Goal: Transaction & Acquisition: Purchase product/service

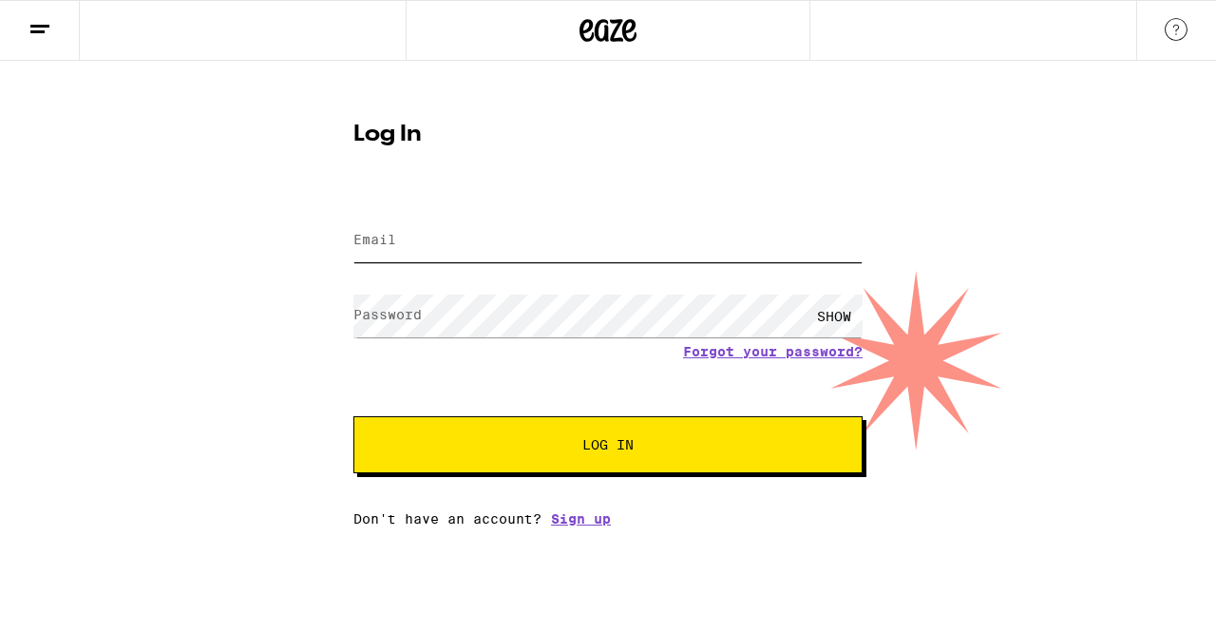
click at [428, 248] on input "Email" at bounding box center [607, 240] width 509 height 43
type input "[EMAIL_ADDRESS][DOMAIN_NAME]"
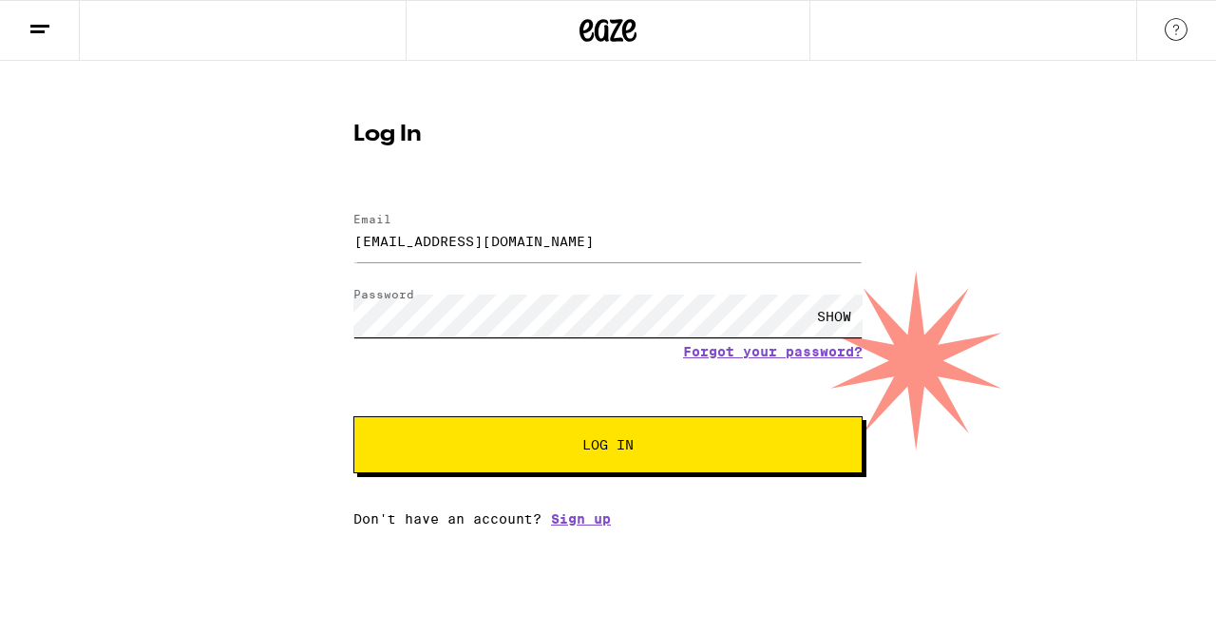
click at [353, 416] on button "Log In" at bounding box center [607, 444] width 509 height 57
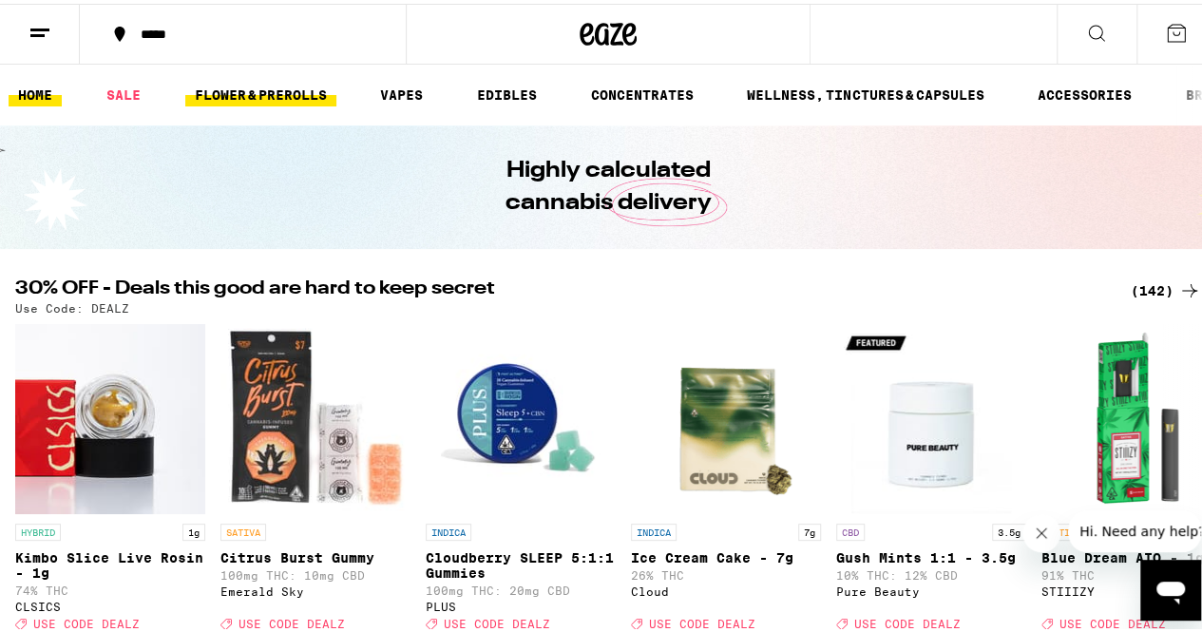
click at [229, 86] on link "FLOWER & PREROLLS" at bounding box center [260, 91] width 151 height 23
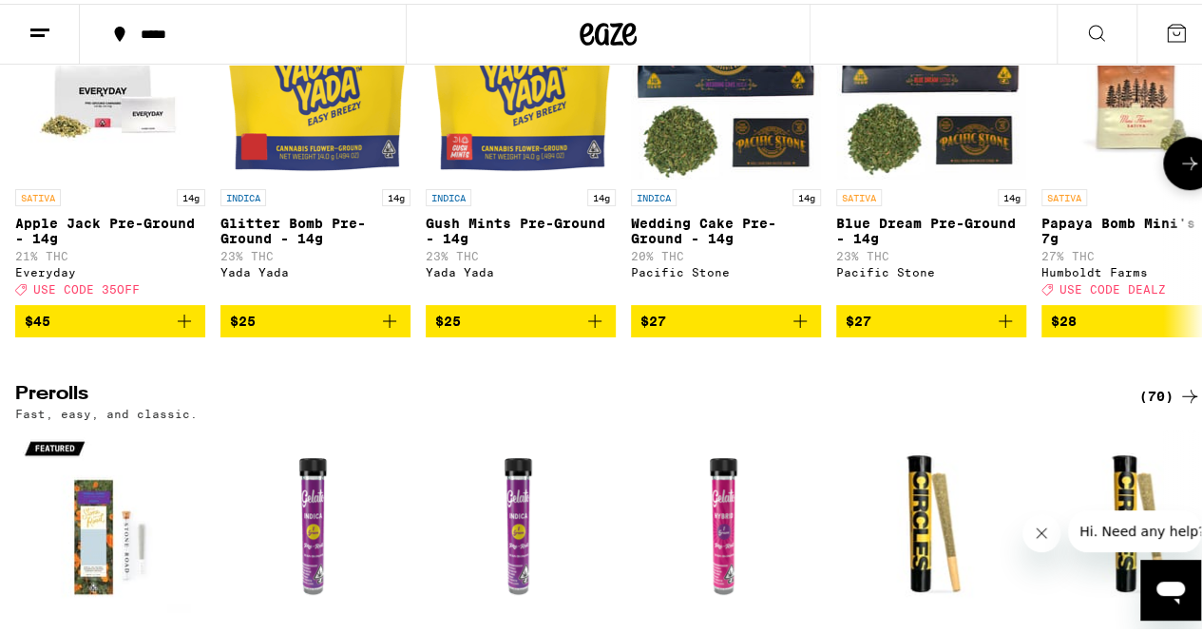
scroll to position [967, 0]
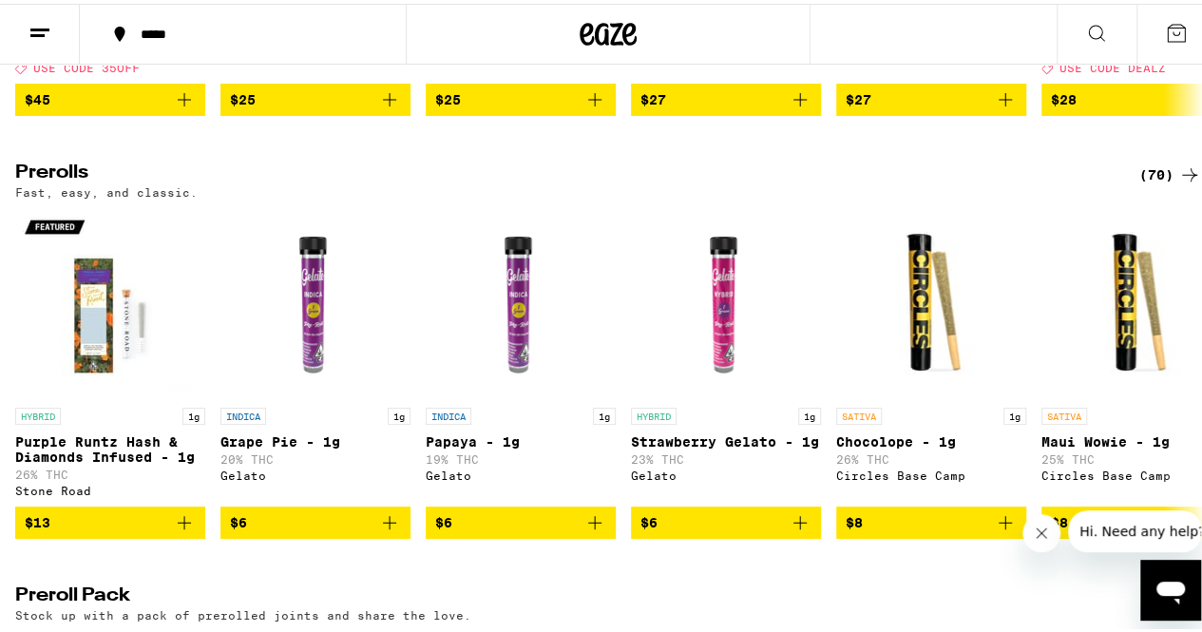
click at [62, 182] on h2 "Prerolls" at bounding box center [561, 171] width 1093 height 23
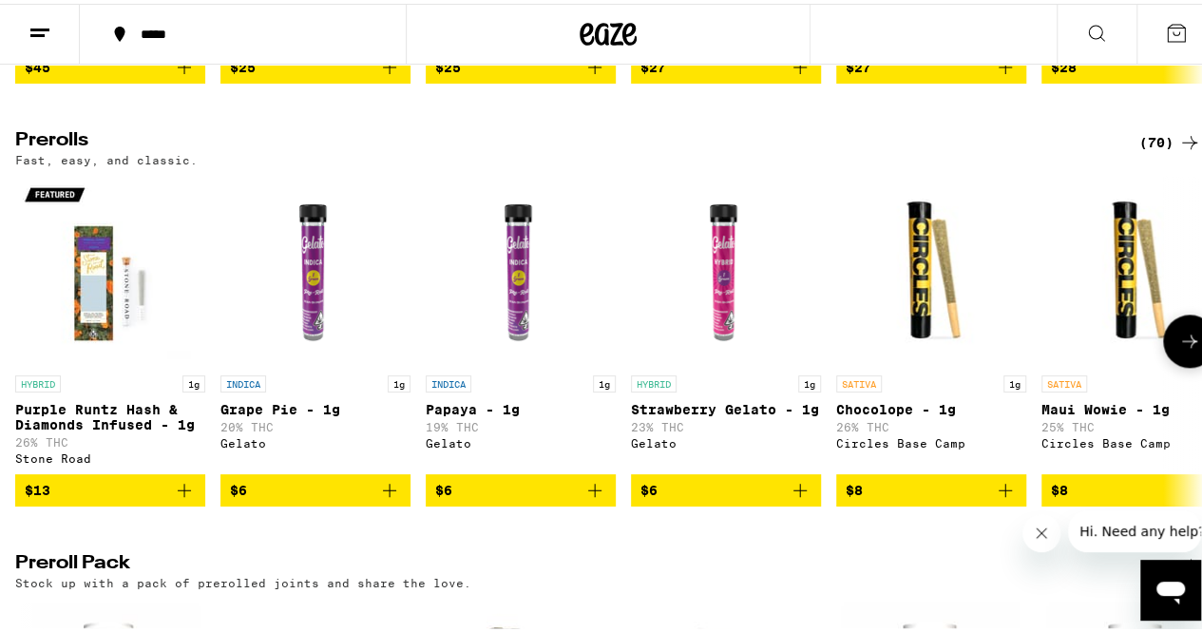
scroll to position [998, 0]
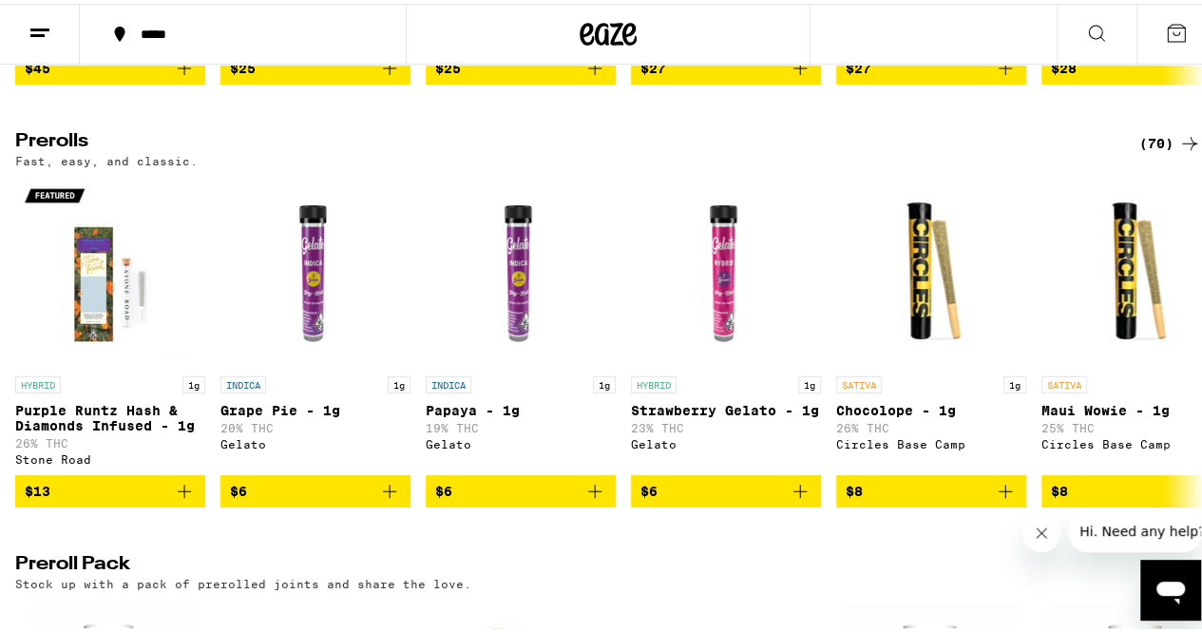
click at [1182, 146] on icon at bounding box center [1189, 139] width 15 height 13
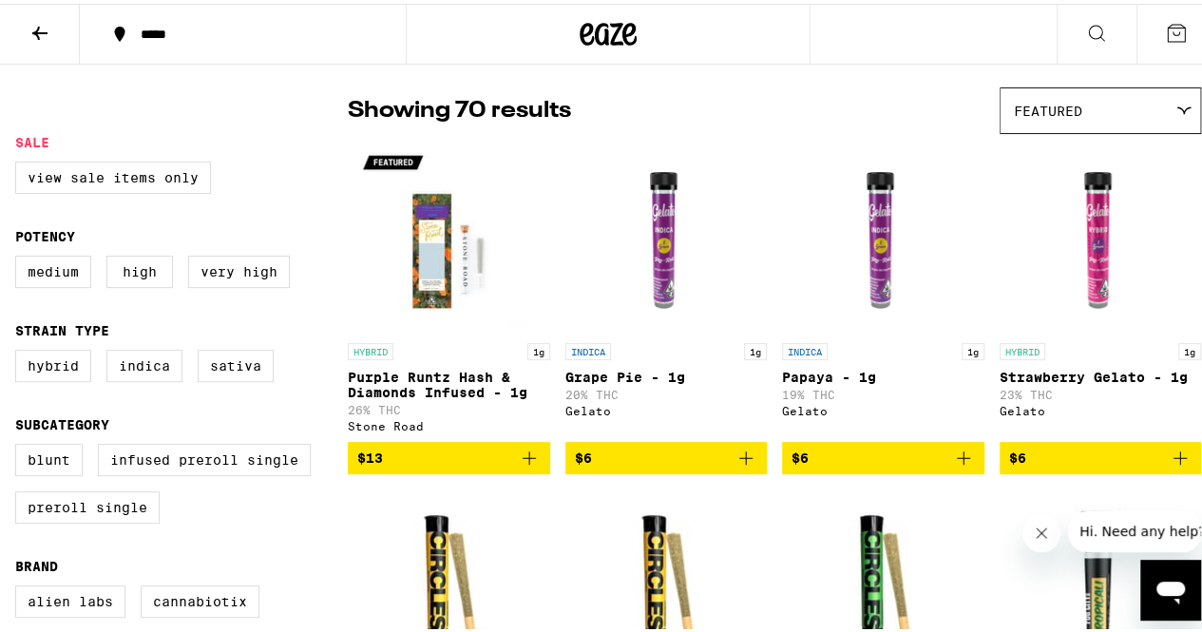
scroll to position [141, 0]
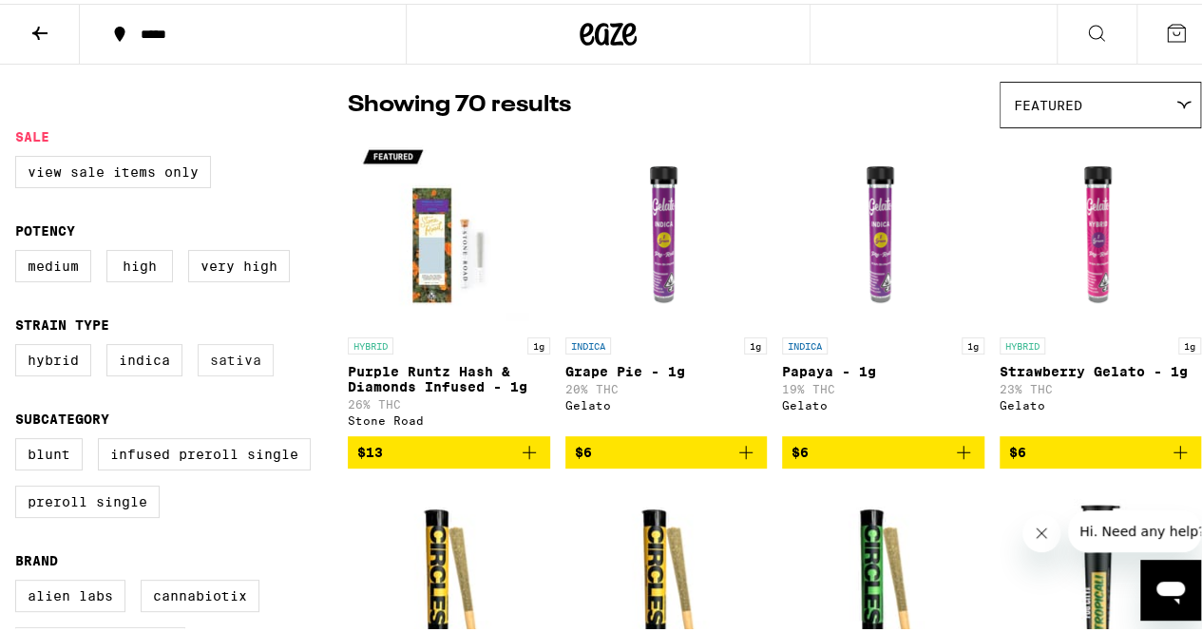
click at [242, 372] on label "Sativa" at bounding box center [236, 356] width 76 height 32
click at [20, 344] on input "Sativa" at bounding box center [19, 343] width 1 height 1
checkbox input "true"
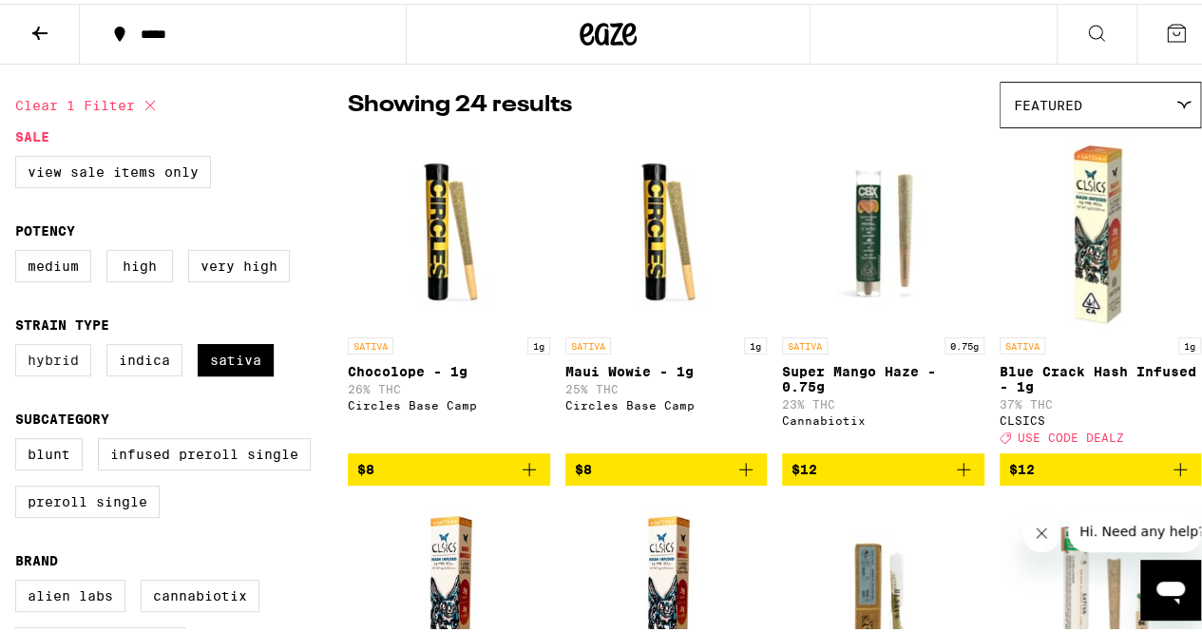
click at [63, 368] on label "Hybrid" at bounding box center [53, 356] width 76 height 32
click at [20, 344] on input "Hybrid" at bounding box center [19, 343] width 1 height 1
checkbox input "true"
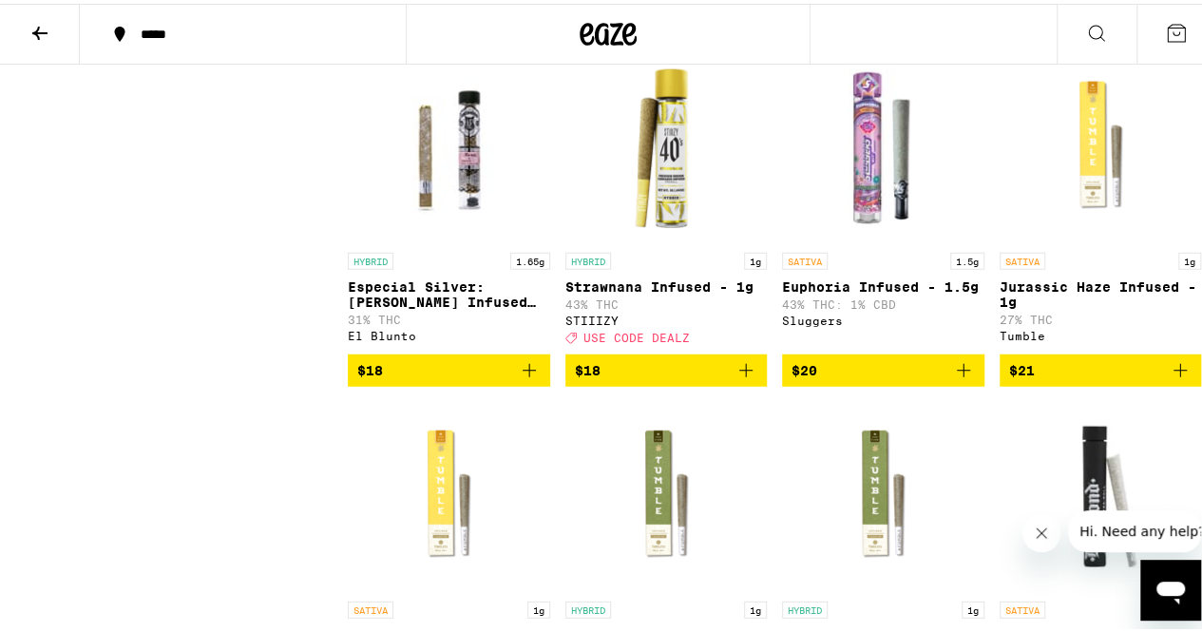
scroll to position [2319, 0]
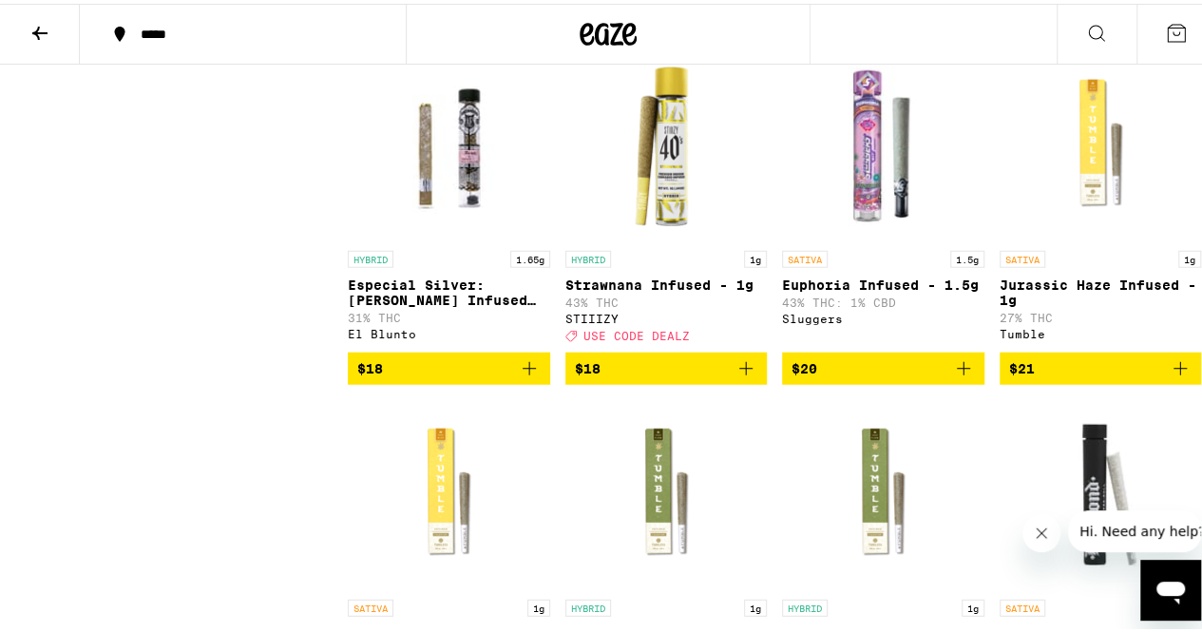
click at [1082, 338] on div "SATIVA 1g Jurassic Haze Infused - 1g 27% THC Tumble" at bounding box center [1100, 292] width 202 height 91
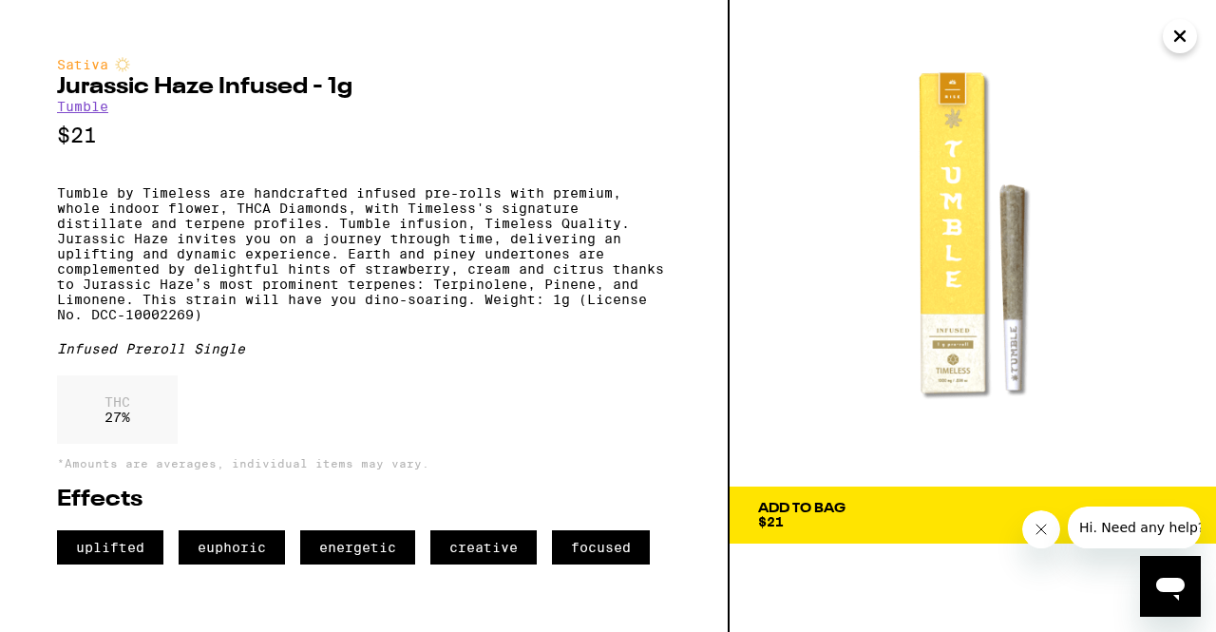
click at [1180, 41] on icon "Close" at bounding box center [1180, 36] width 23 height 29
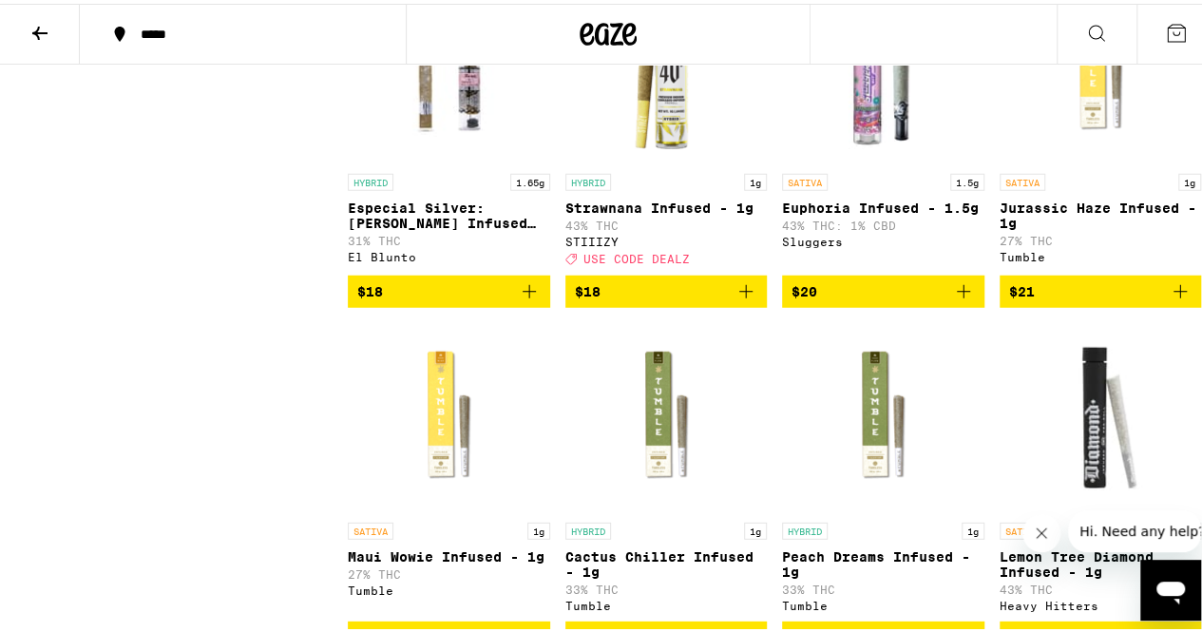
scroll to position [2397, 0]
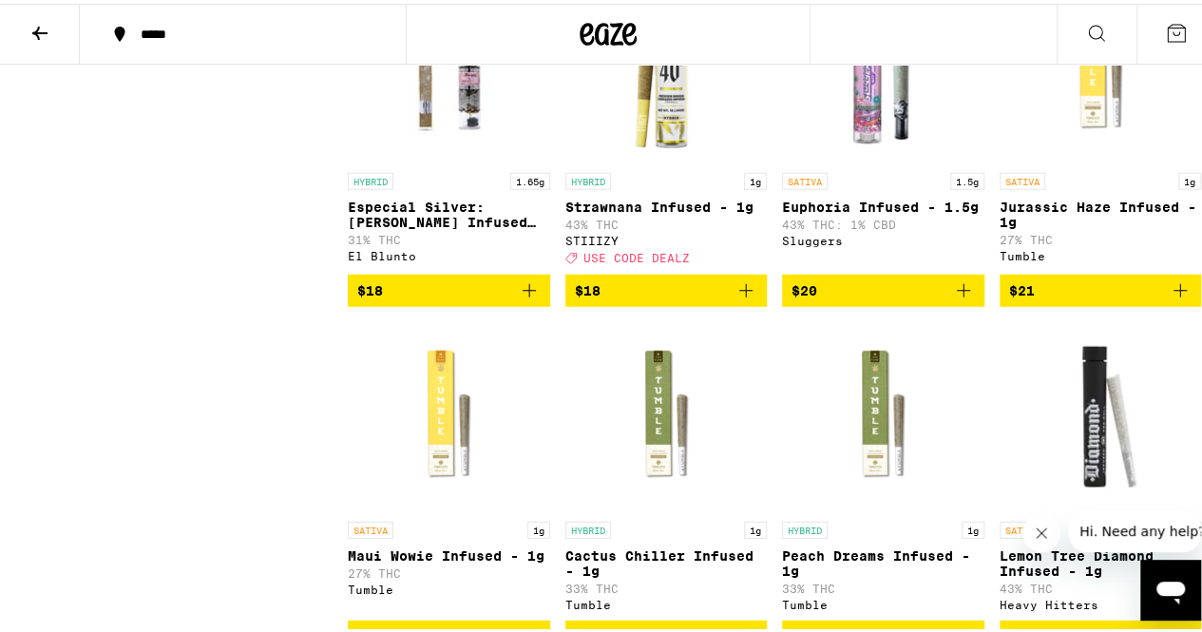
click at [1169, 298] on icon "Add to bag" at bounding box center [1180, 287] width 23 height 23
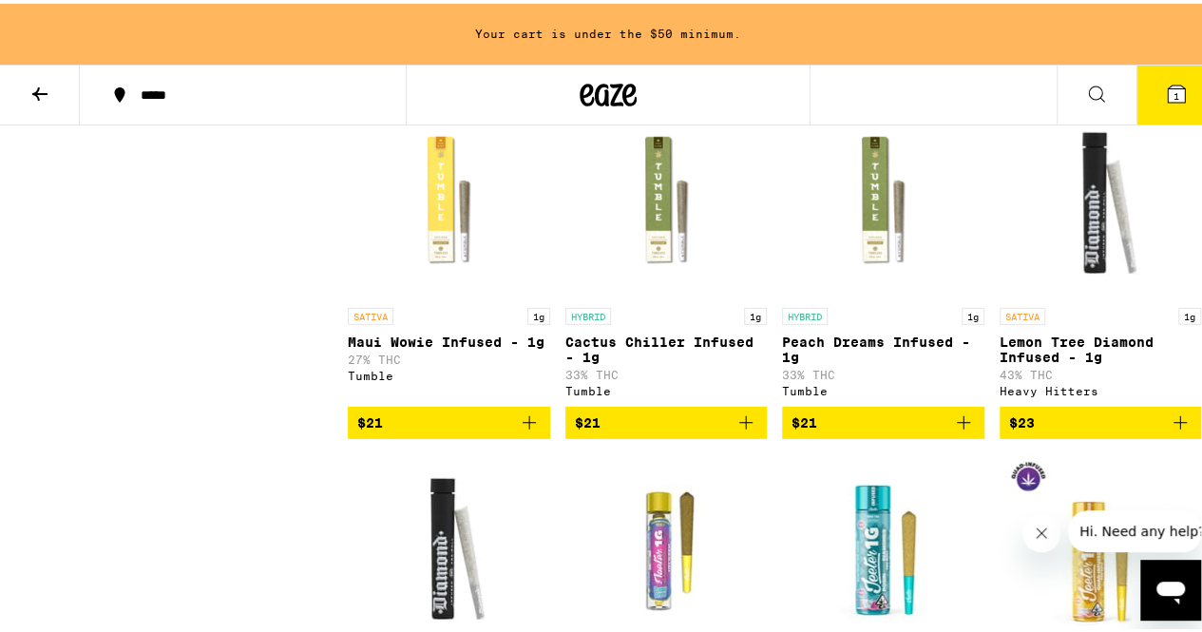
scroll to position [2671, 0]
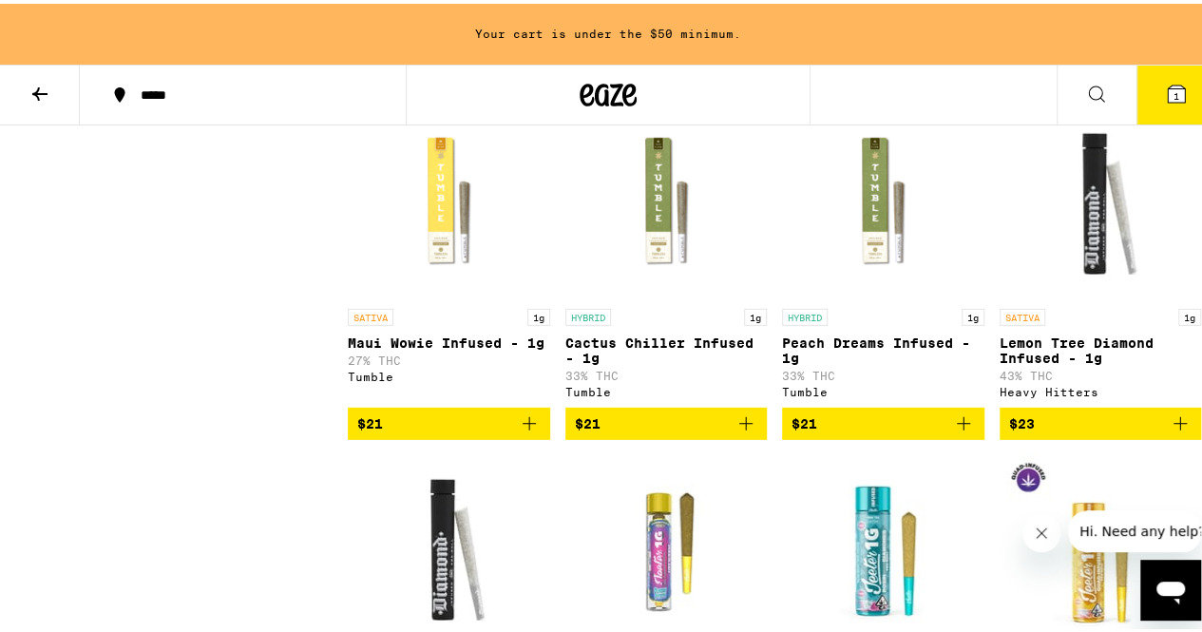
click at [736, 431] on icon "Add to bag" at bounding box center [745, 420] width 23 height 23
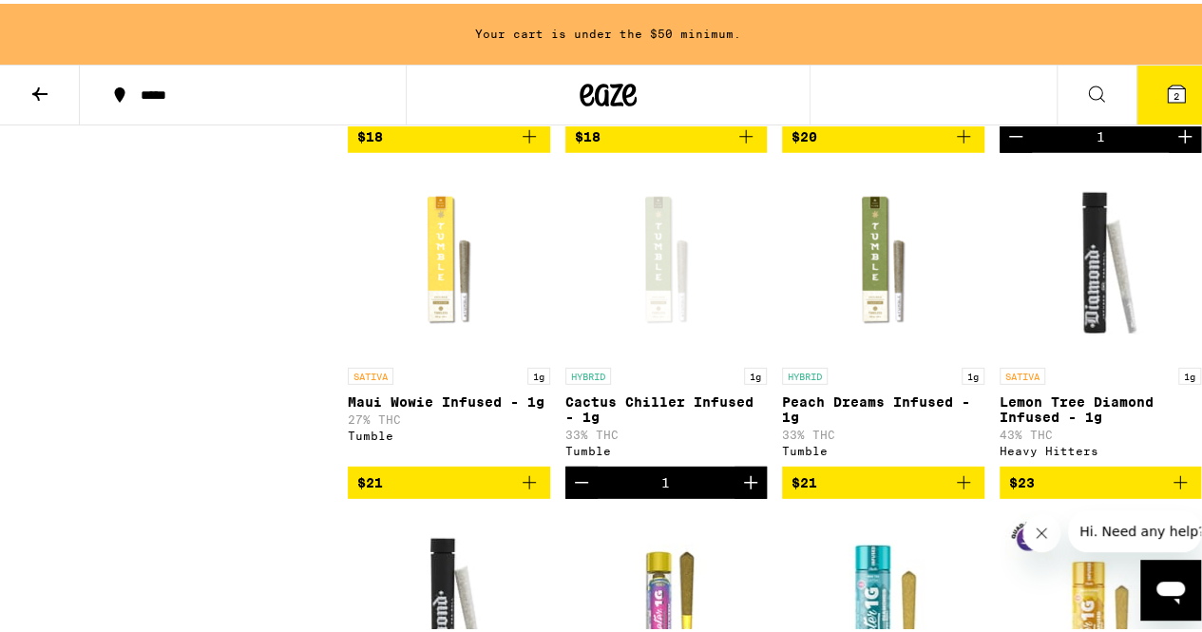
scroll to position [2611, 0]
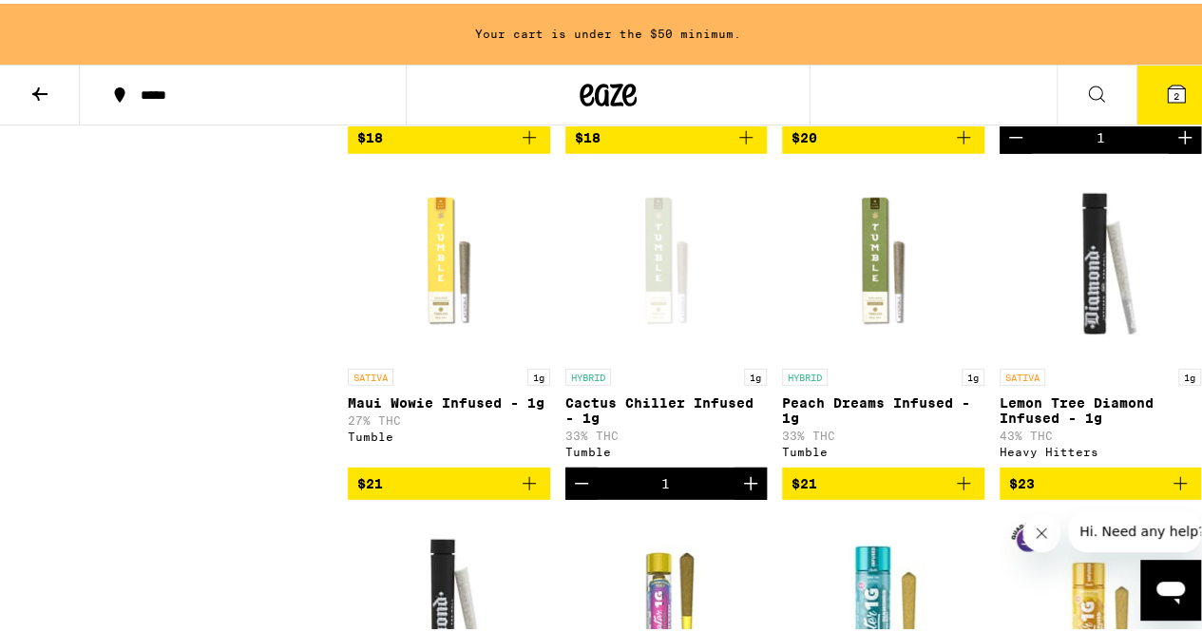
click at [954, 491] on icon "Add to bag" at bounding box center [963, 479] width 23 height 23
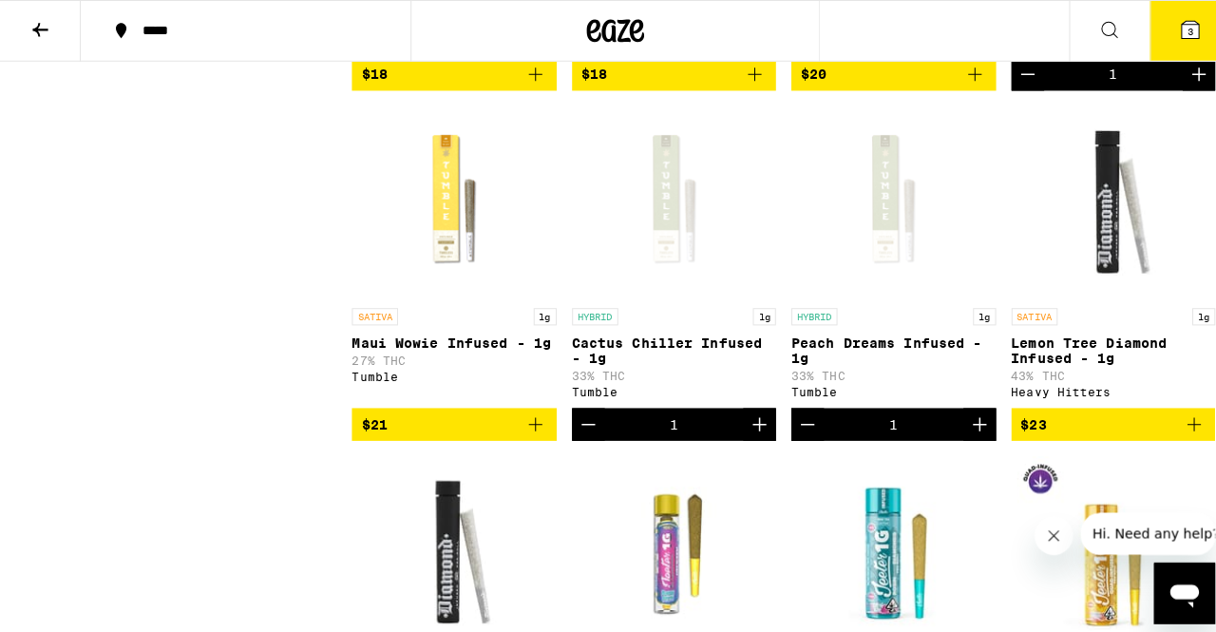
scroll to position [2550, 0]
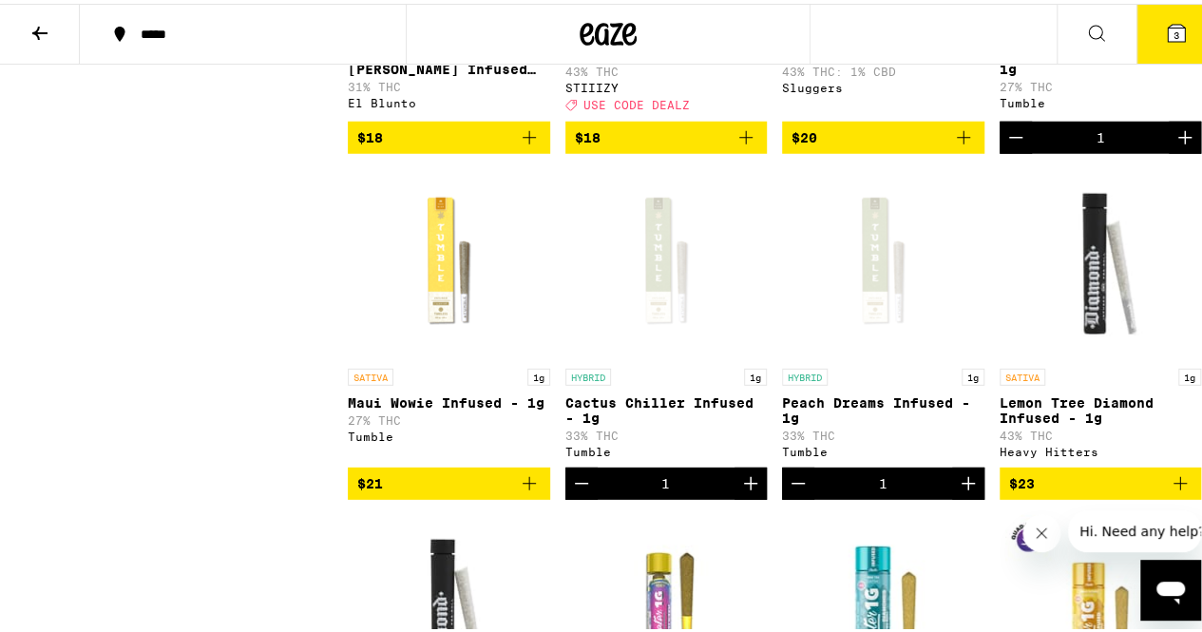
click at [1145, 37] on button "3" at bounding box center [1176, 30] width 80 height 59
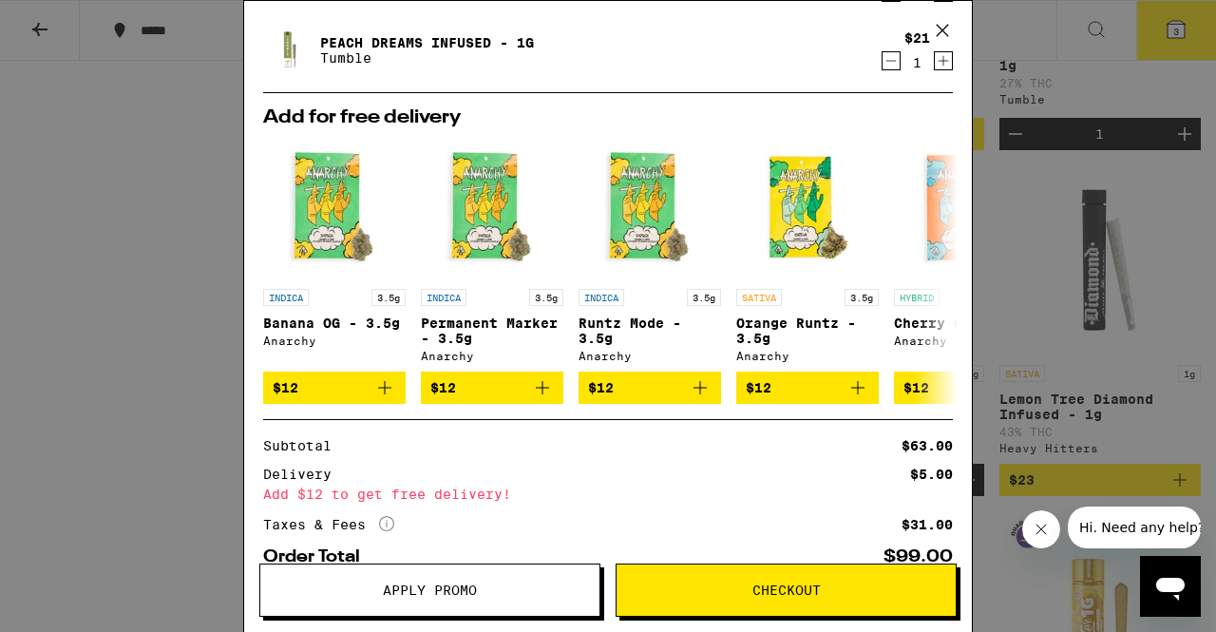
scroll to position [177, 0]
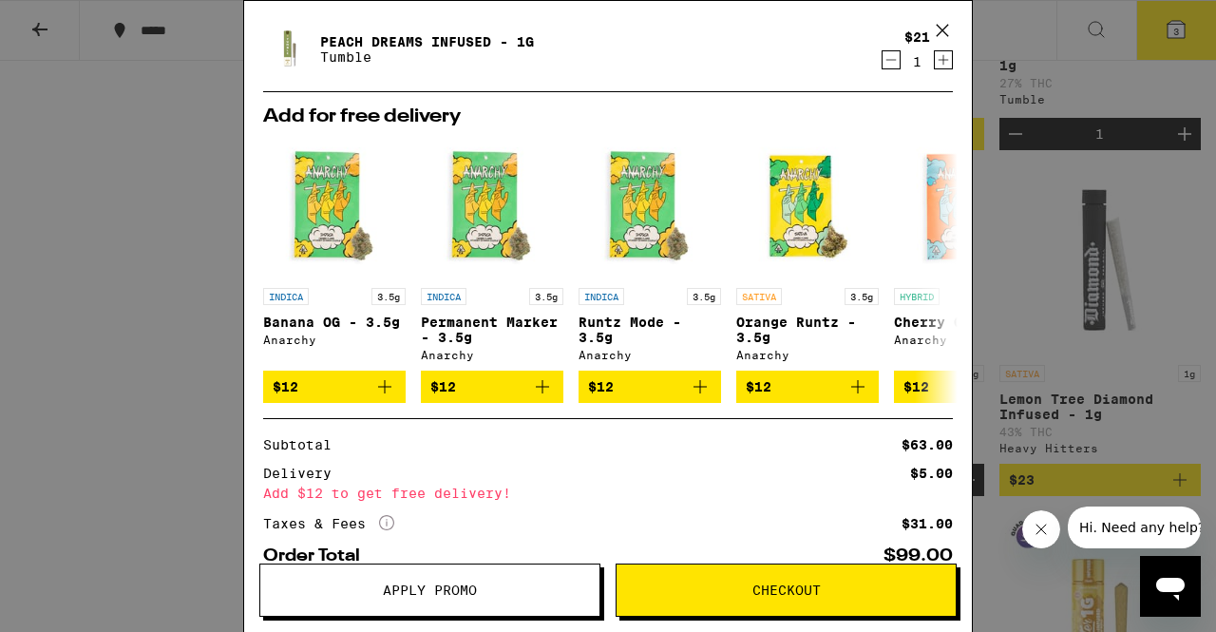
click at [756, 583] on span "Checkout" at bounding box center [786, 589] width 68 height 13
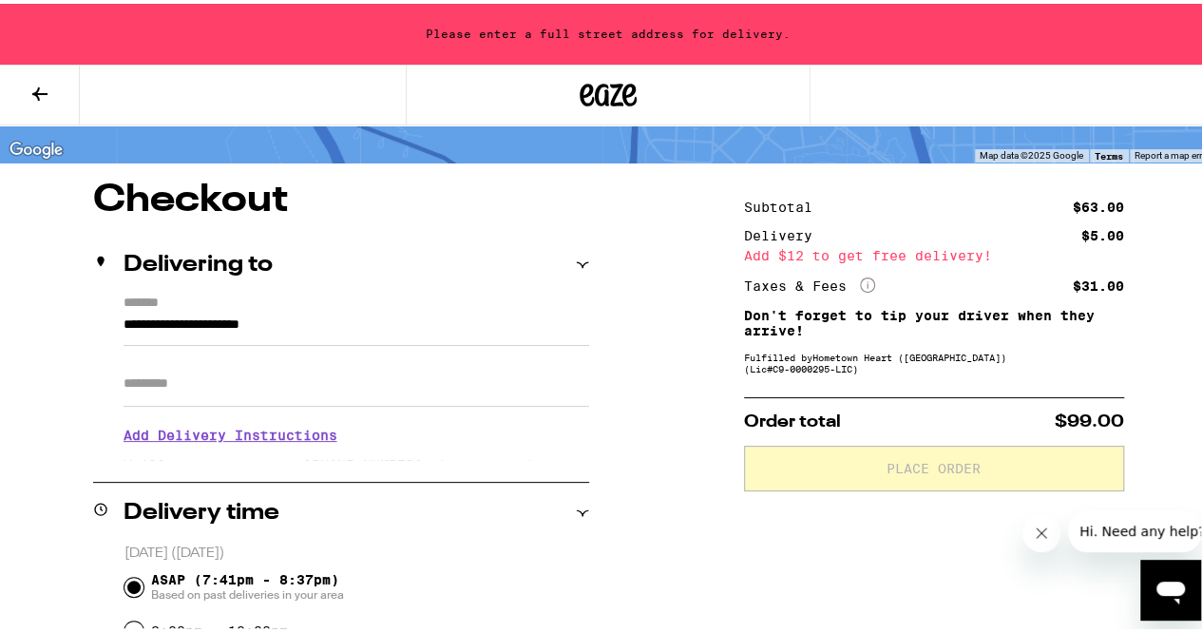
scroll to position [84, 0]
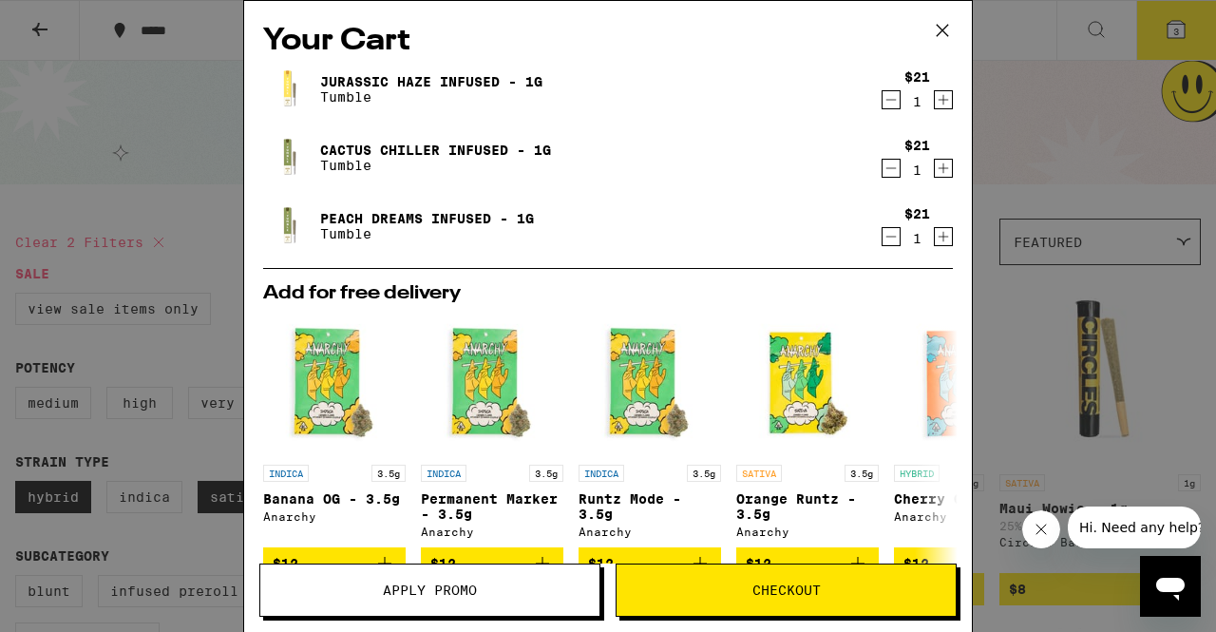
click at [941, 30] on icon at bounding box center [942, 30] width 11 height 11
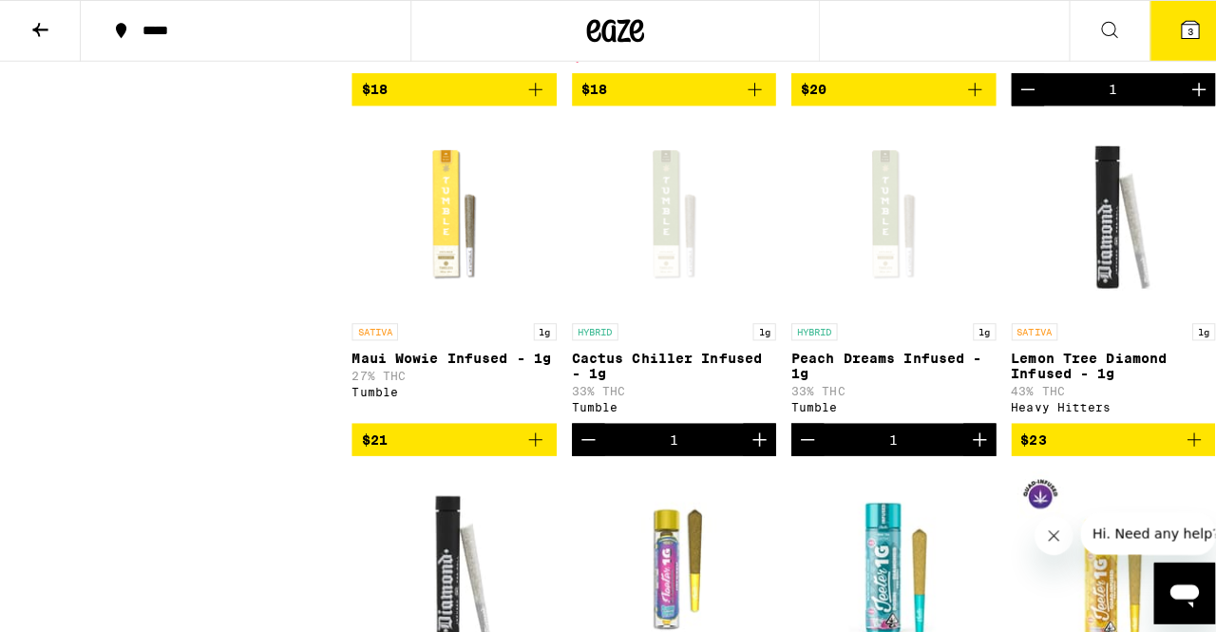
scroll to position [2668, 0]
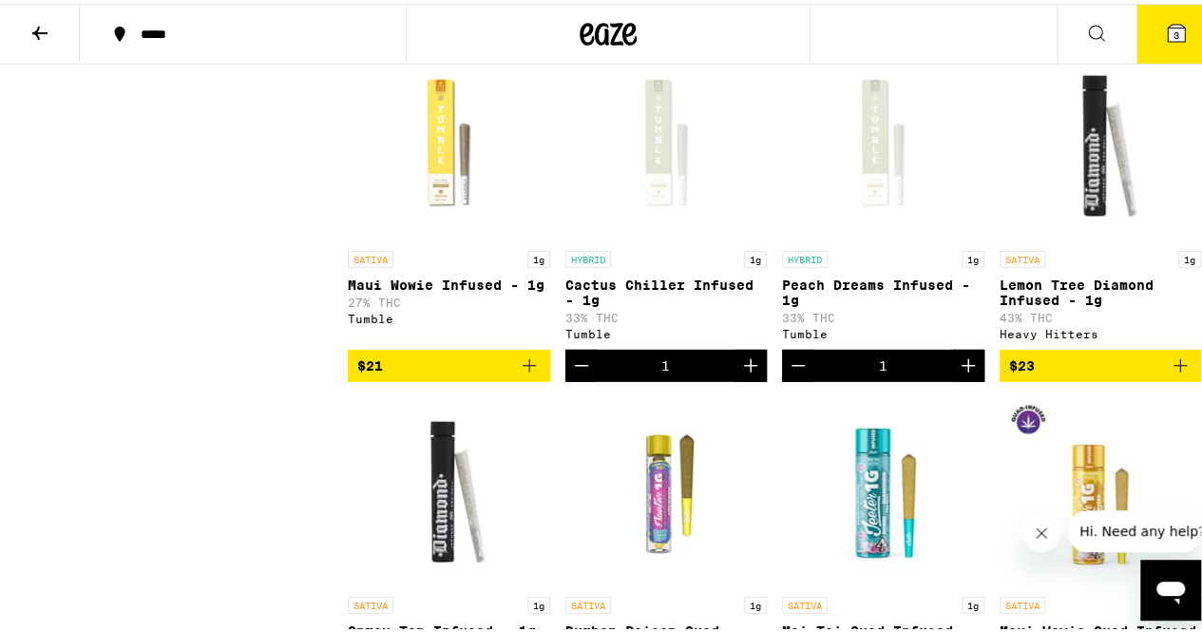
click at [528, 373] on icon "Add to bag" at bounding box center [529, 362] width 23 height 23
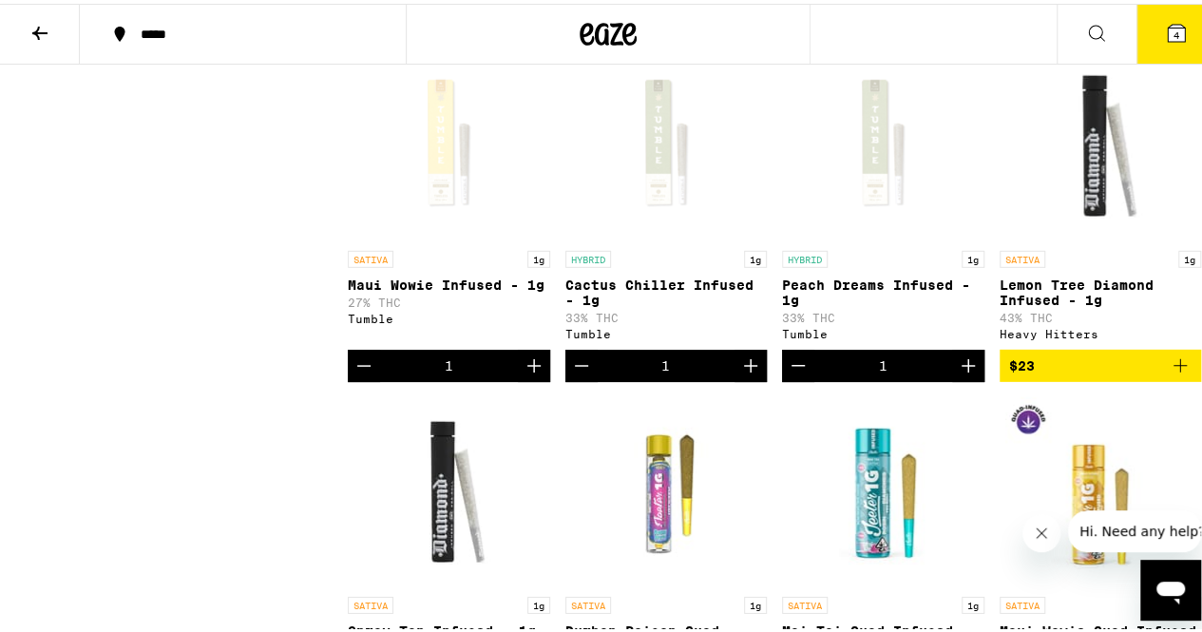
click at [1173, 30] on span "4" at bounding box center [1176, 31] width 6 height 11
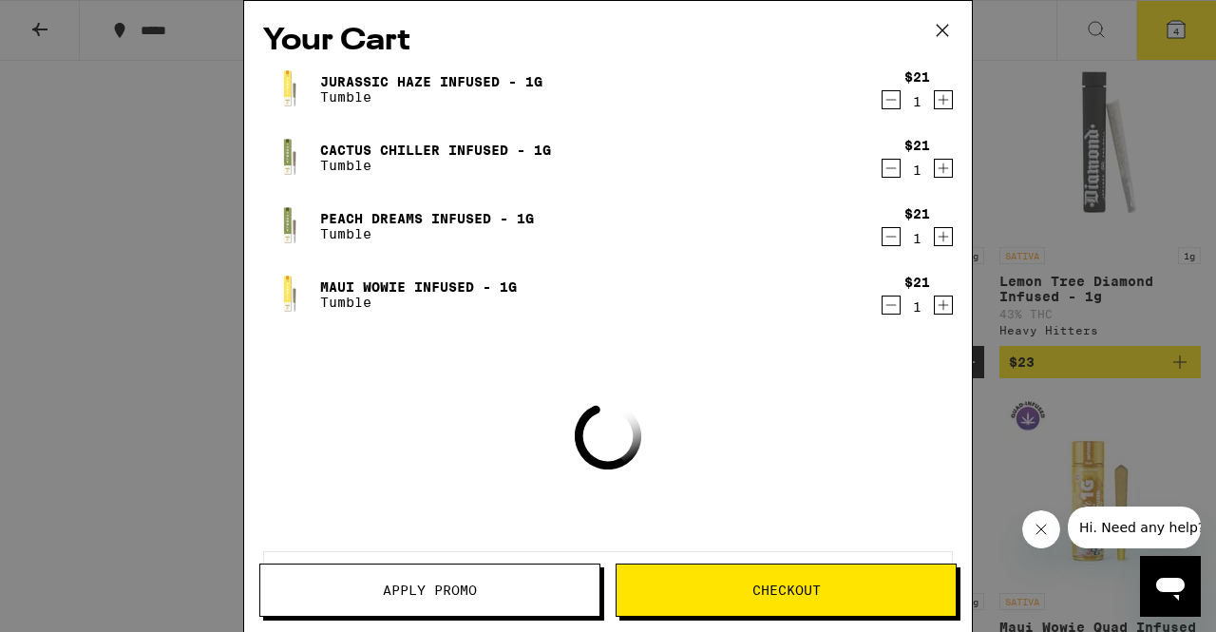
click at [801, 590] on span "Checkout" at bounding box center [786, 589] width 68 height 13
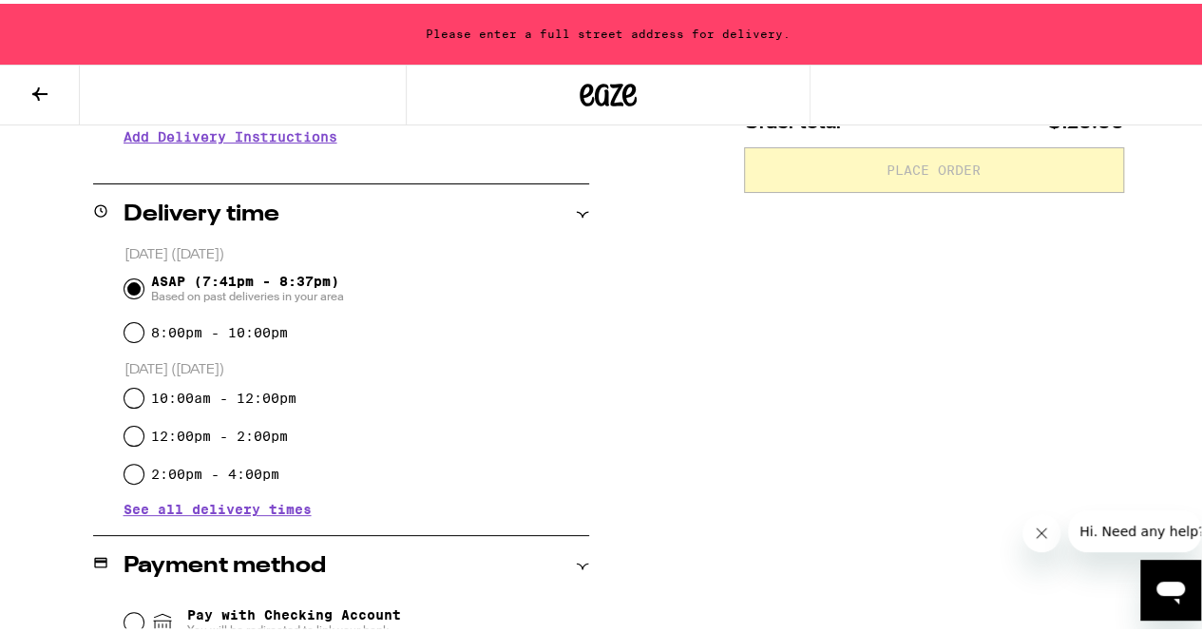
scroll to position [410, 0]
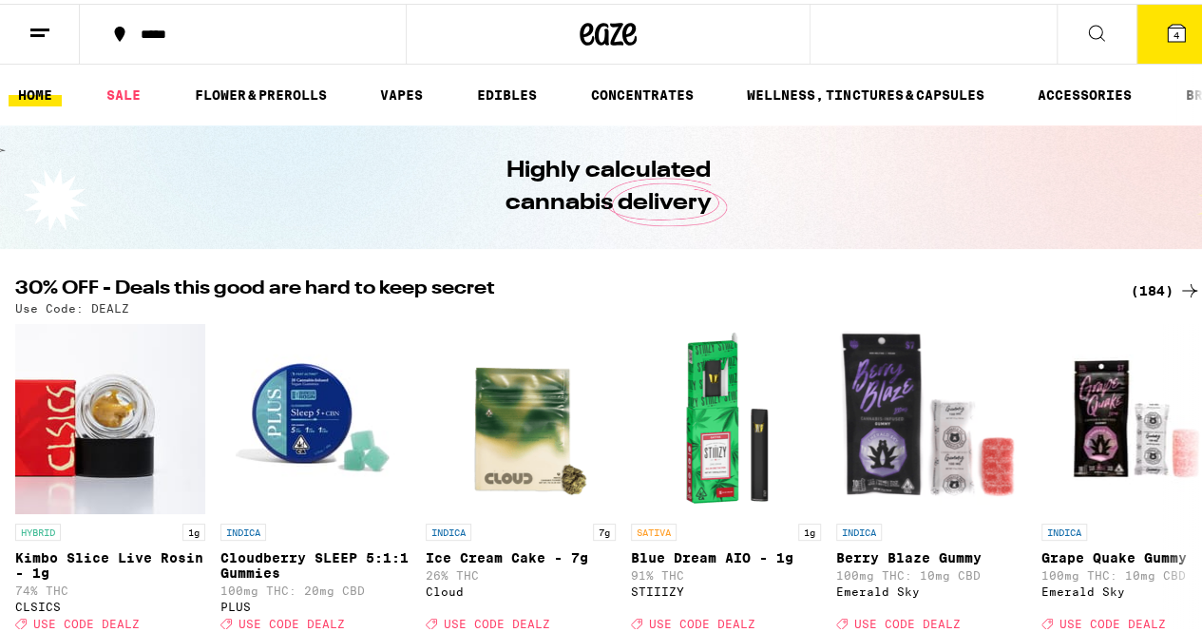
click at [1173, 35] on span "4" at bounding box center [1176, 31] width 6 height 11
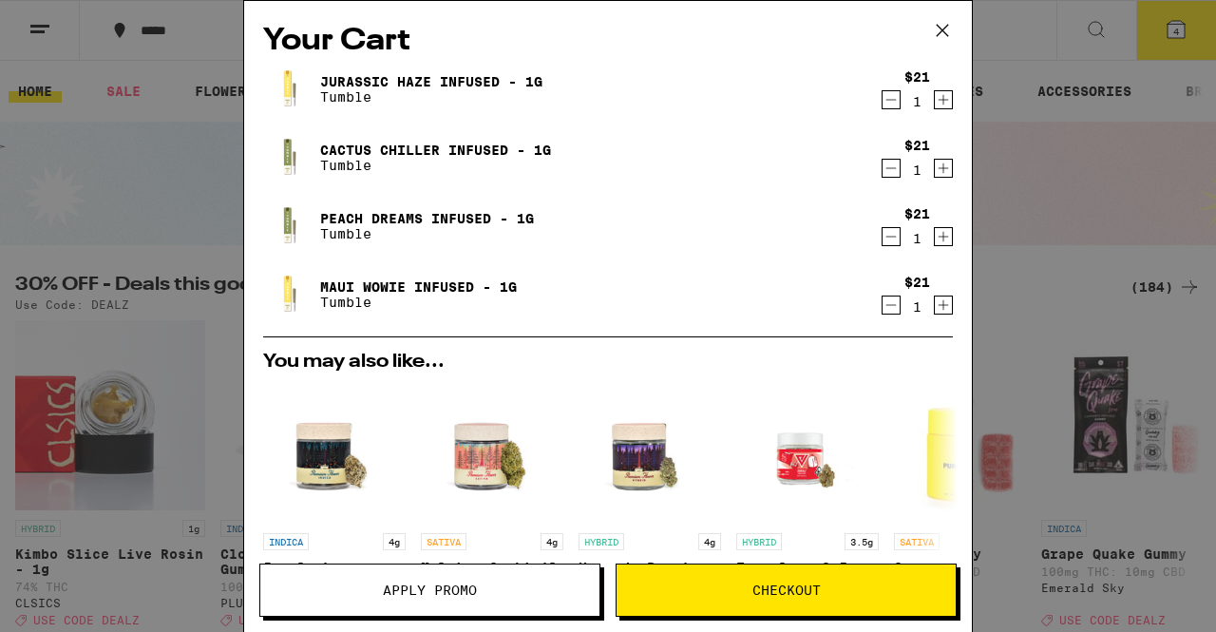
click at [768, 593] on span "Checkout" at bounding box center [786, 589] width 68 height 13
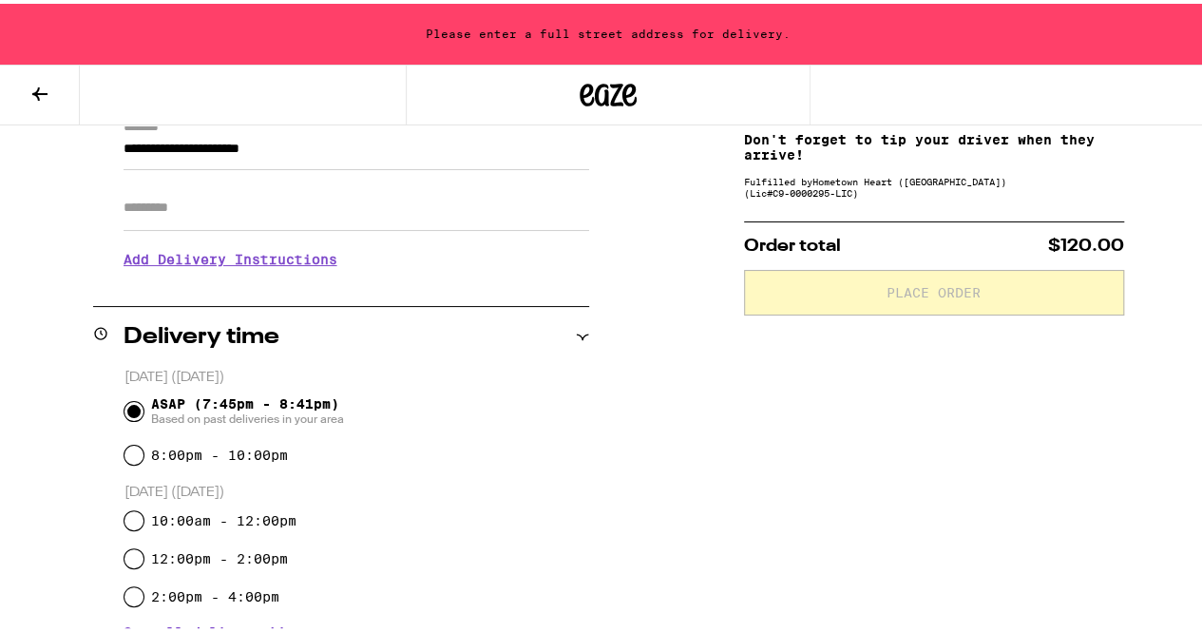
scroll to position [146, 0]
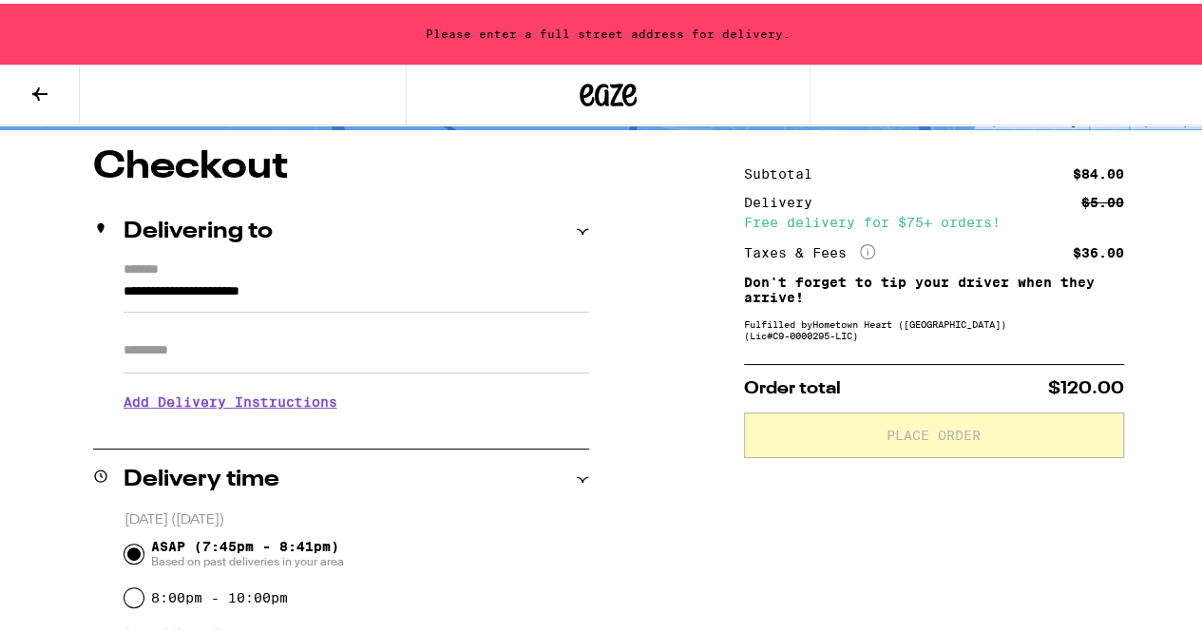
click at [117, 290] on div "**********" at bounding box center [341, 340] width 496 height 164
click at [124, 290] on input "**********" at bounding box center [357, 292] width 466 height 32
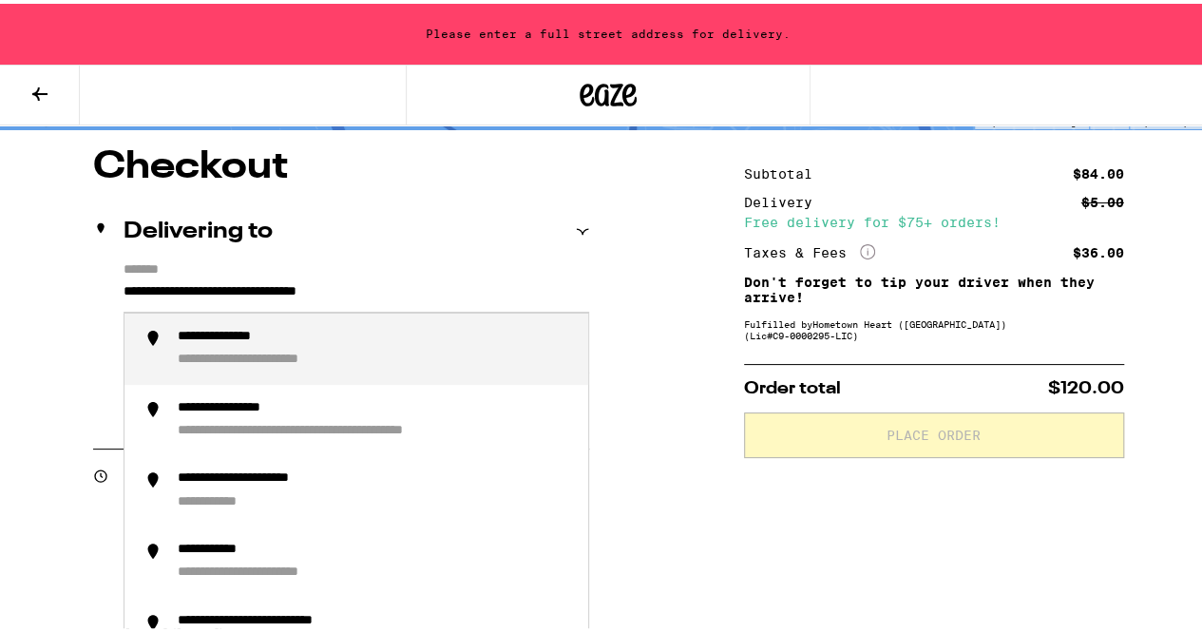
click at [215, 360] on div "**********" at bounding box center [285, 357] width 215 height 18
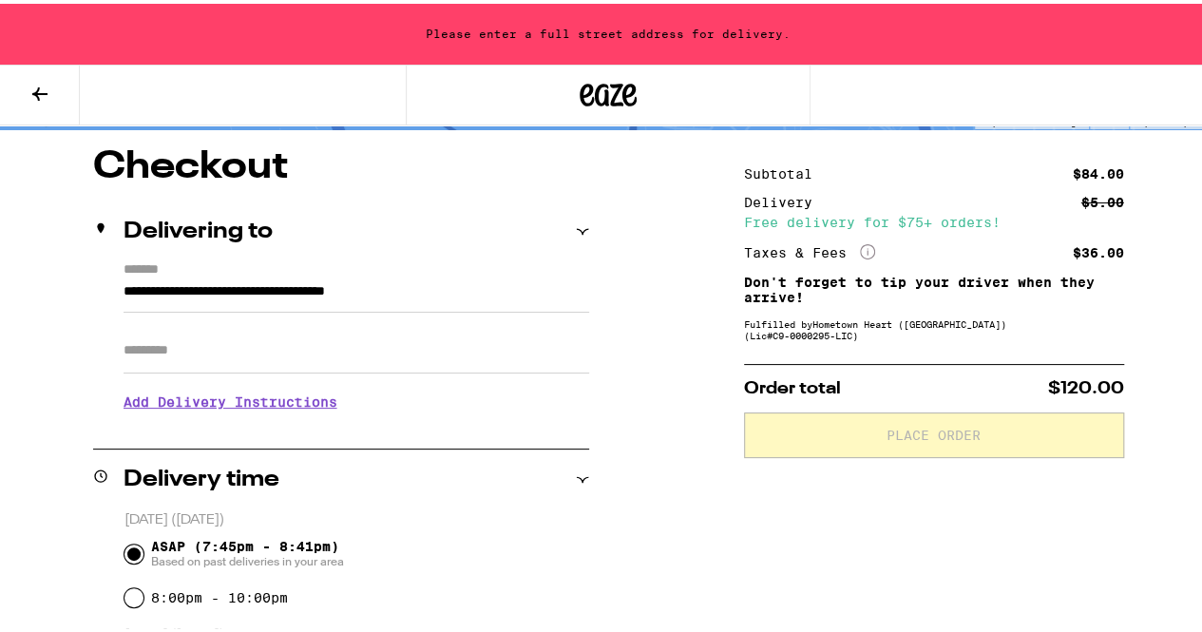
type input "**********"
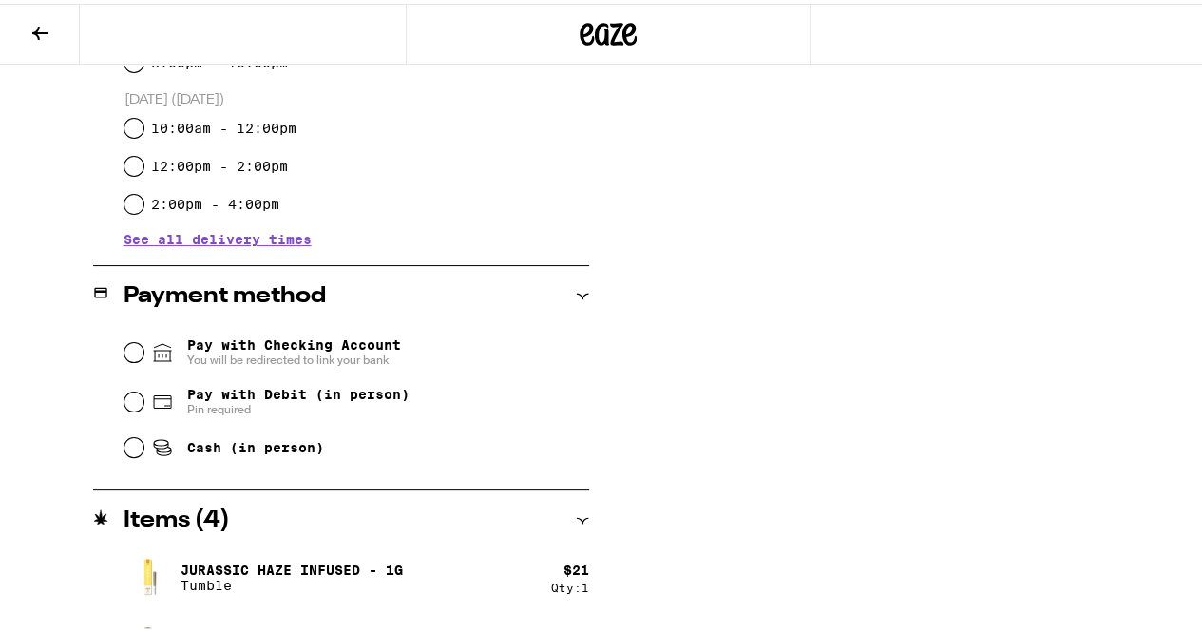
scroll to position [623, 0]
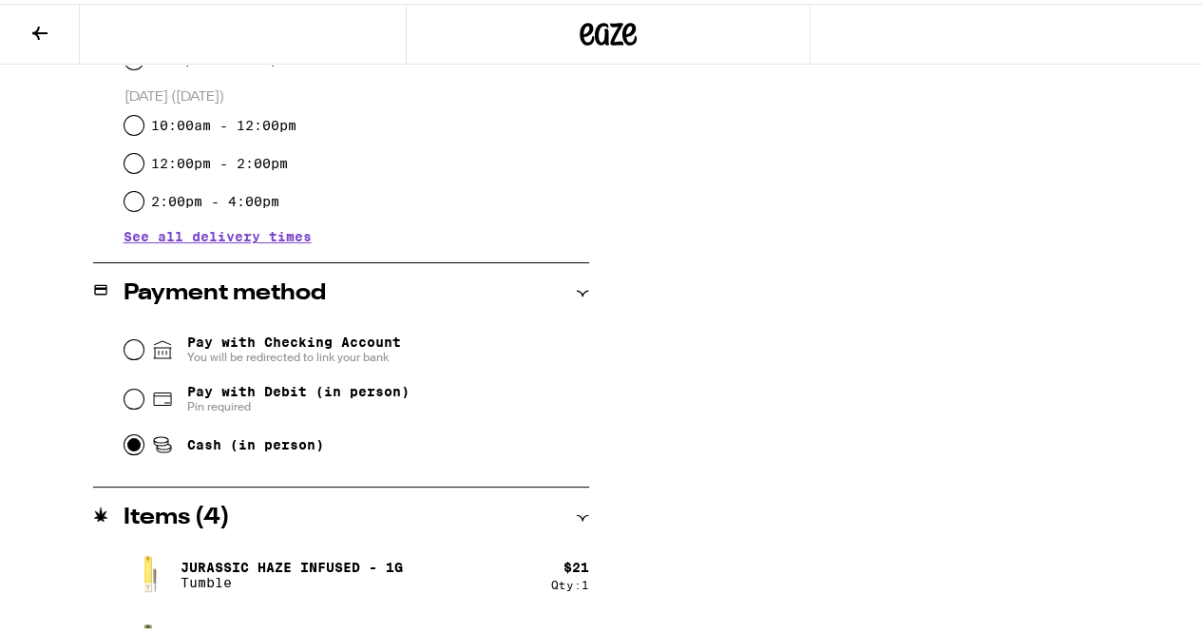
click at [127, 447] on input "Cash (in person)" at bounding box center [133, 440] width 19 height 19
radio input "true"
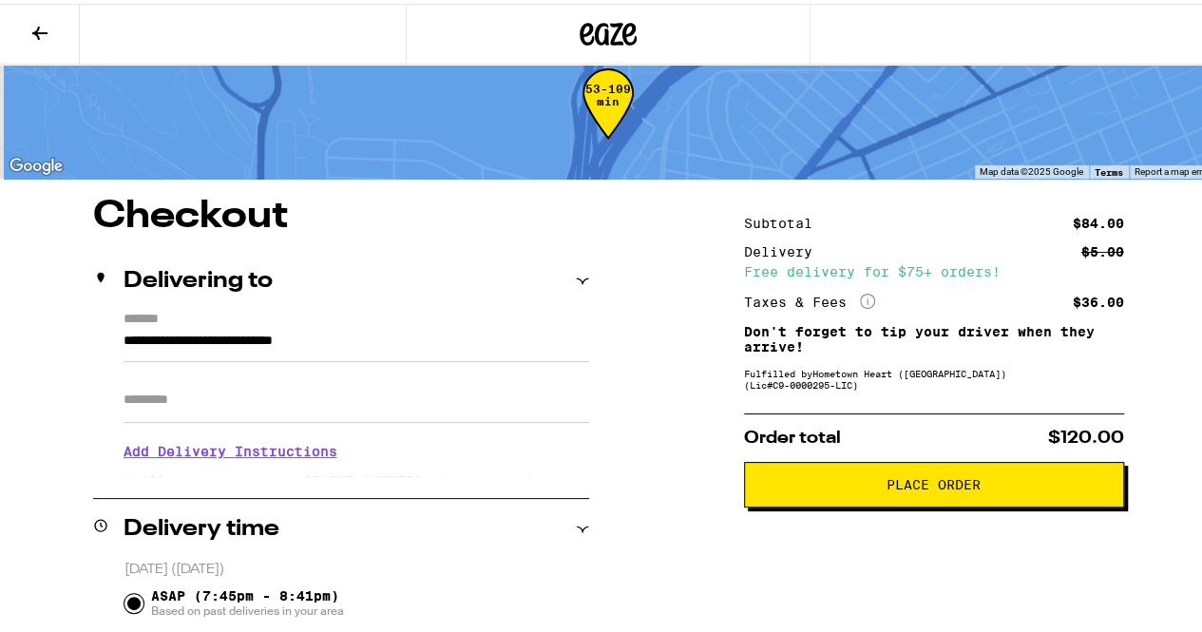
scroll to position [0, 0]
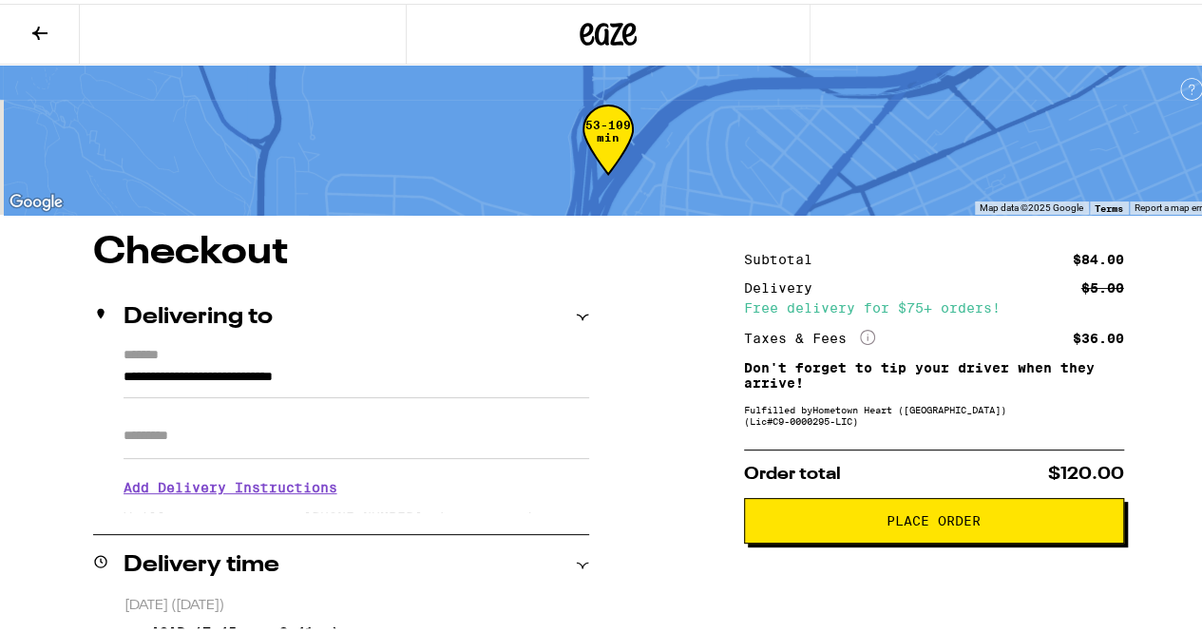
click at [878, 514] on button "Place Order" at bounding box center [934, 517] width 380 height 46
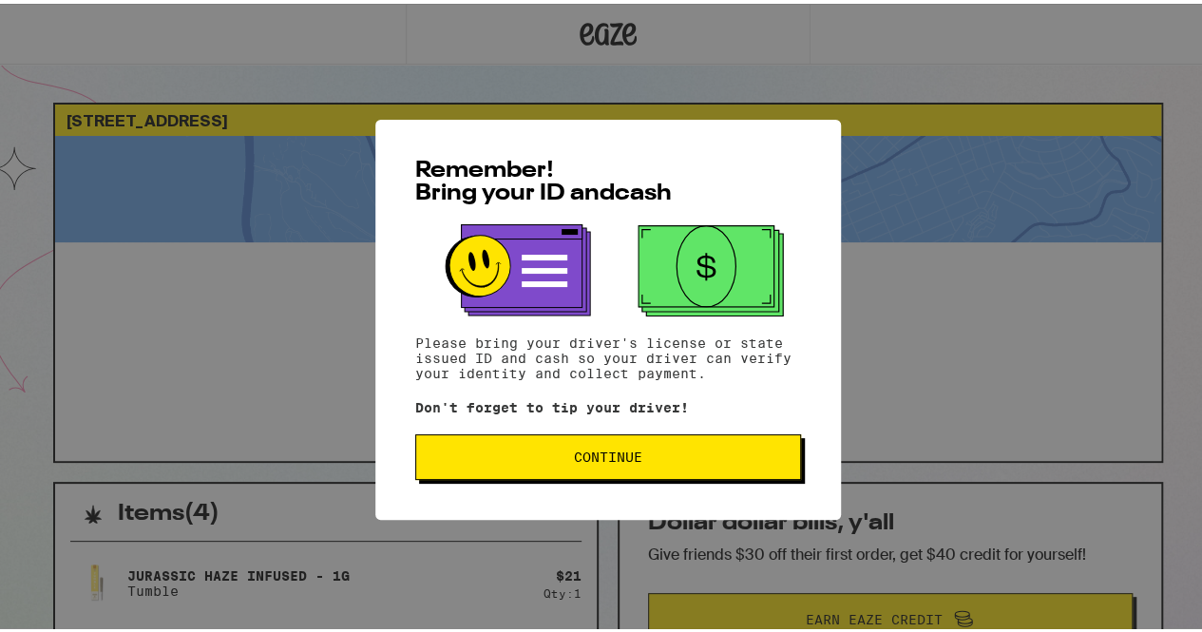
click at [616, 449] on span "Continue" at bounding box center [608, 453] width 68 height 13
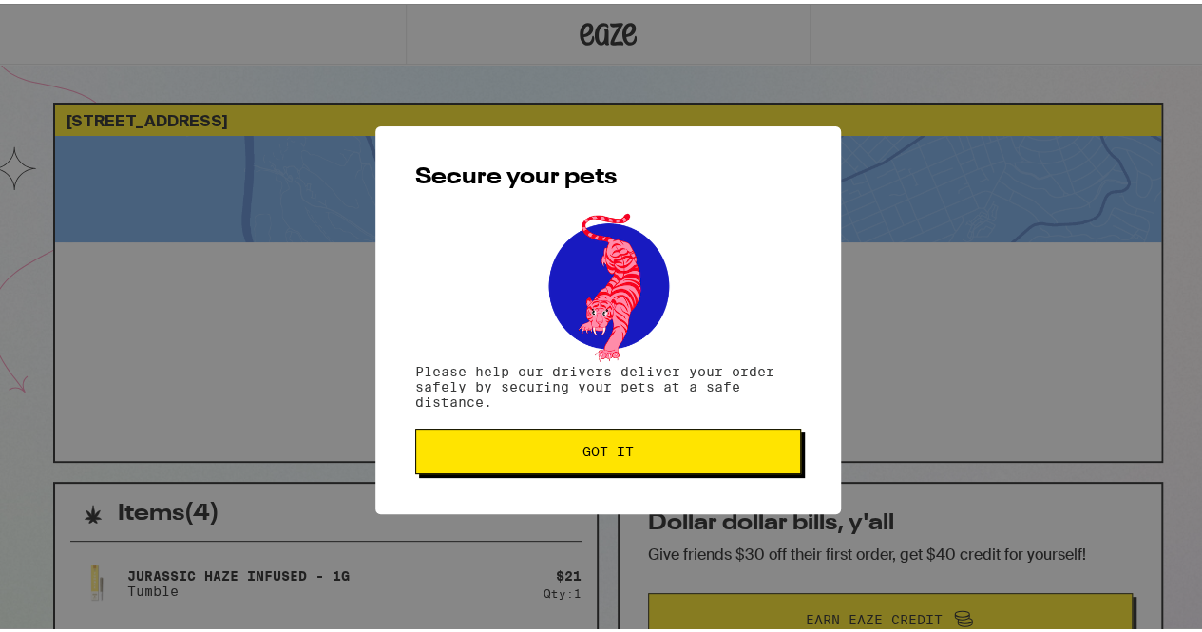
click at [616, 449] on span "Got it" at bounding box center [607, 447] width 51 height 13
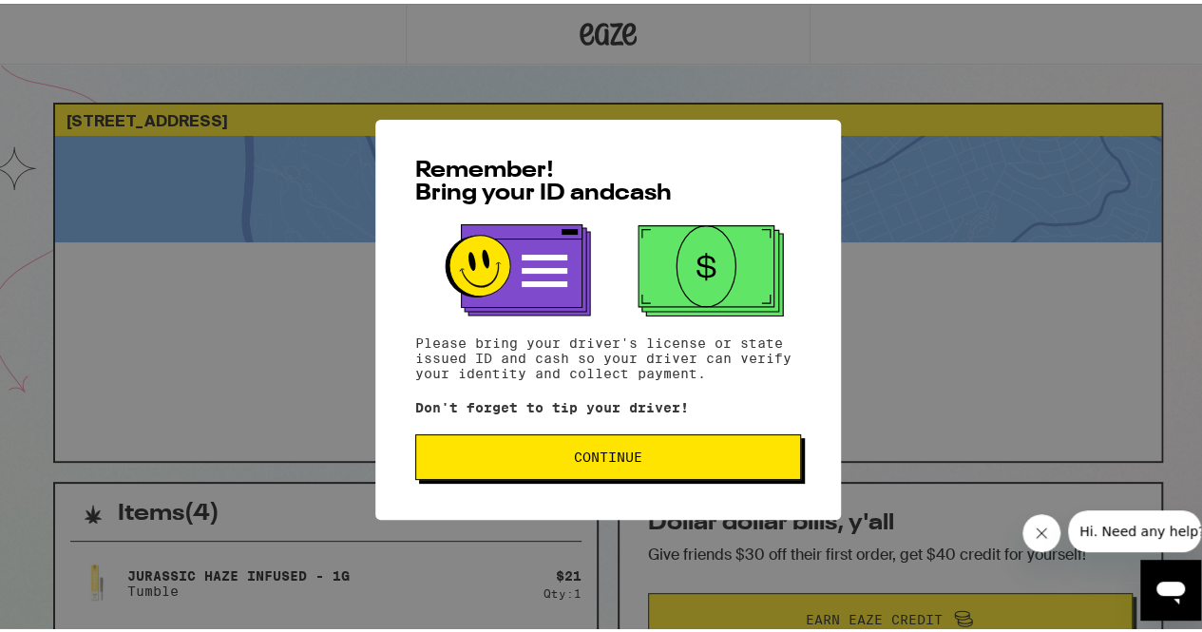
click at [545, 460] on span "Continue" at bounding box center [607, 453] width 353 height 13
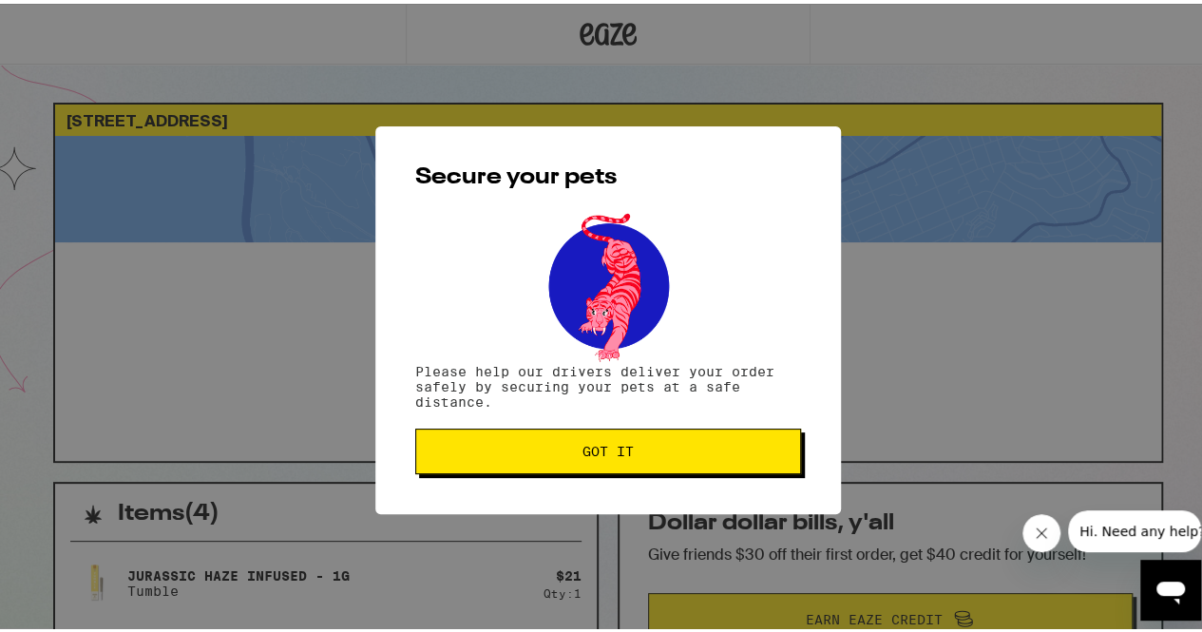
click at [545, 460] on button "Got it" at bounding box center [608, 448] width 386 height 46
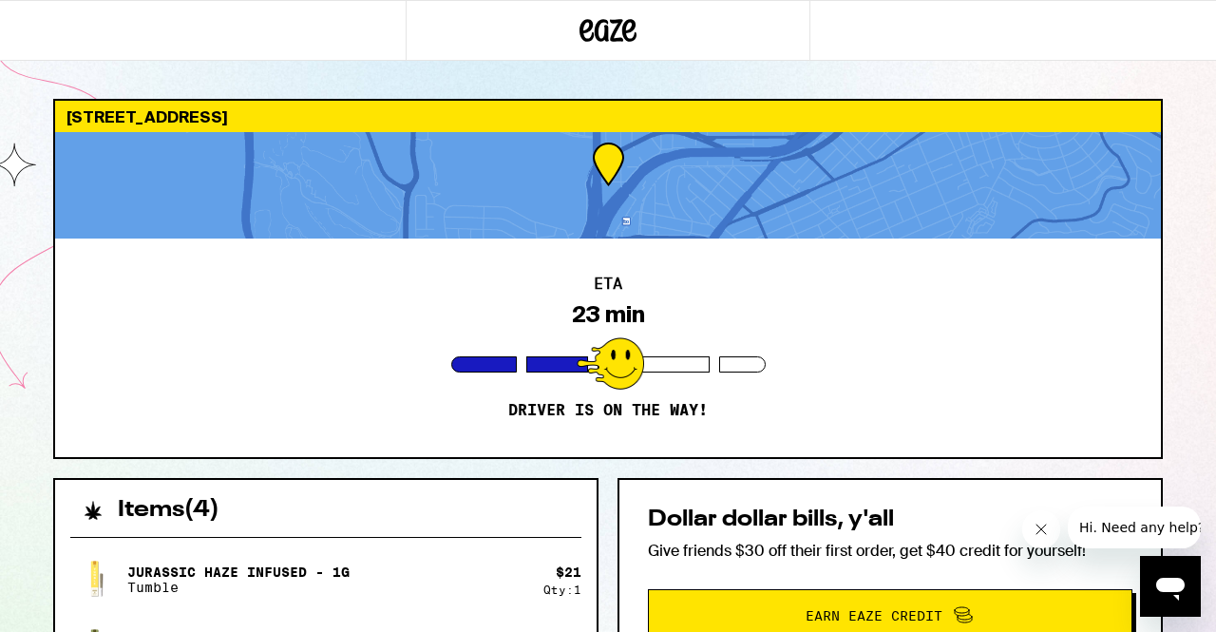
click at [637, 530] on div "Dollar dollar bills, y'all Give friends $30 off their first order, get $40 cred…" at bounding box center [890, 575] width 545 height 195
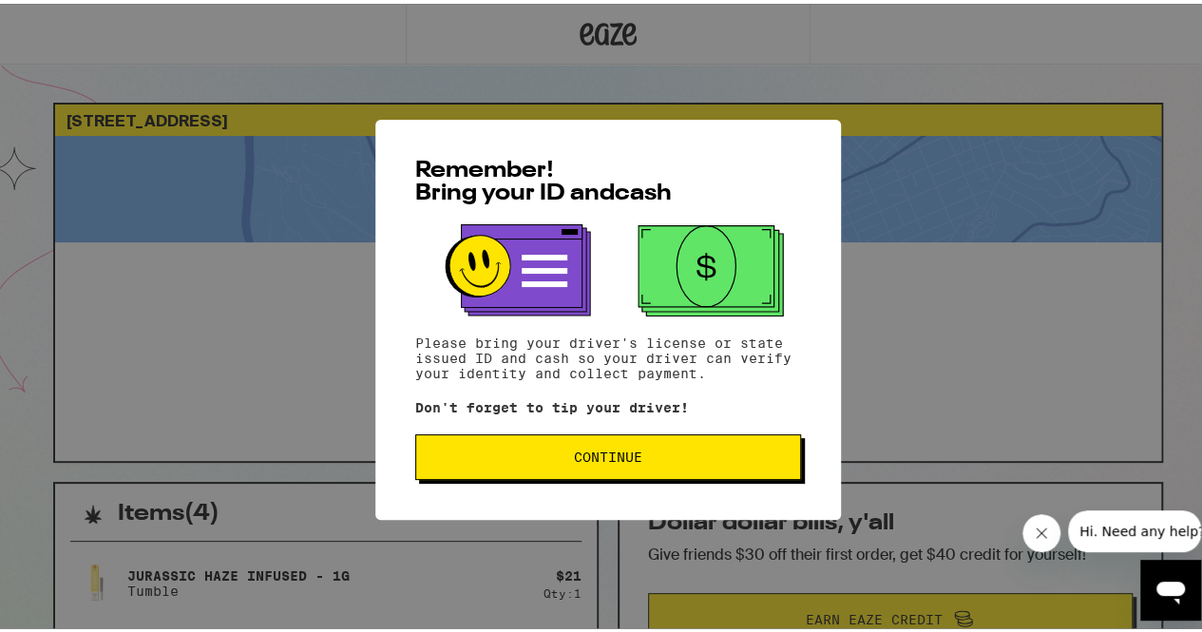
click at [597, 460] on span "Continue" at bounding box center [608, 453] width 68 height 13
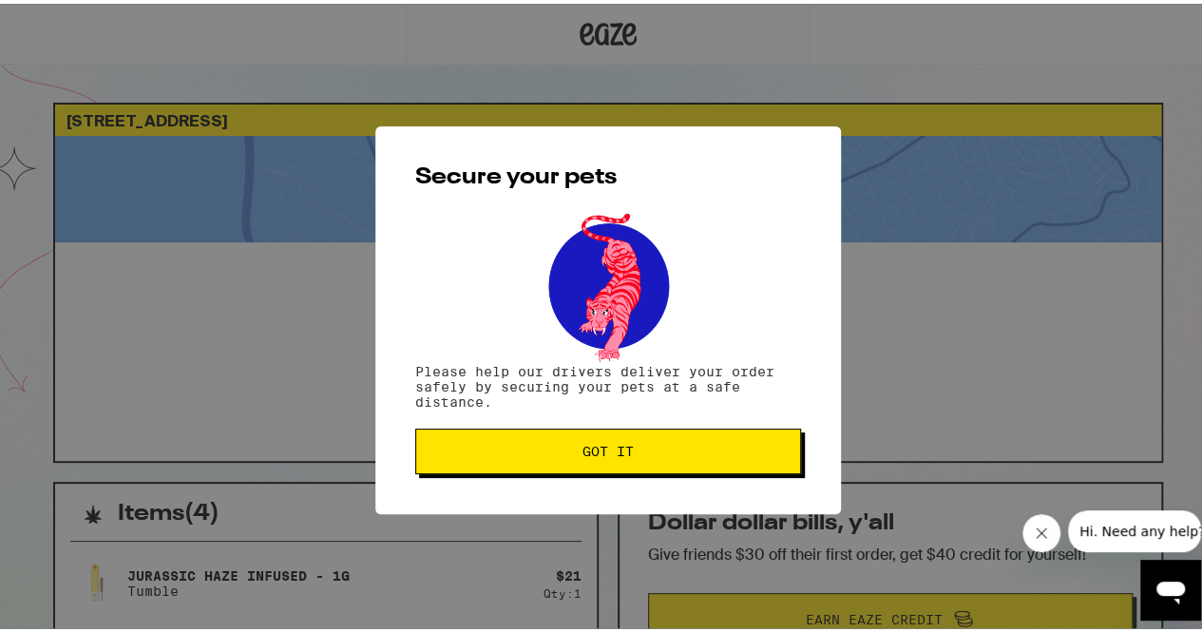
click at [597, 460] on button "Got it" at bounding box center [608, 448] width 386 height 46
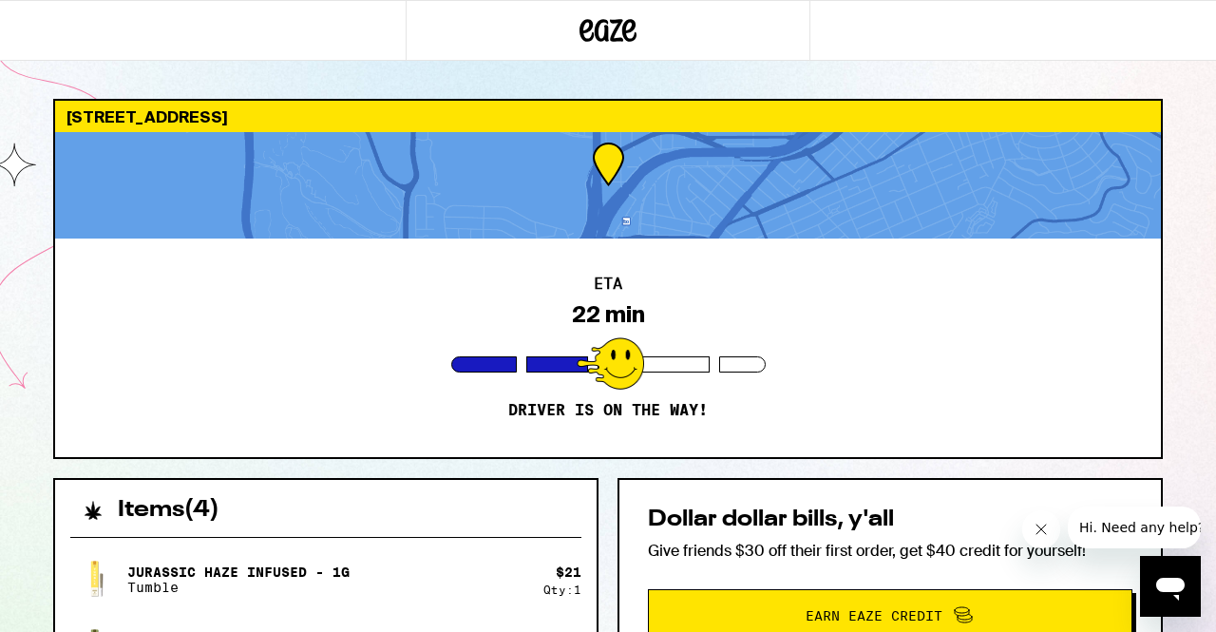
click at [621, 317] on div "22 min" at bounding box center [608, 314] width 73 height 27
